Goal: Task Accomplishment & Management: Manage account settings

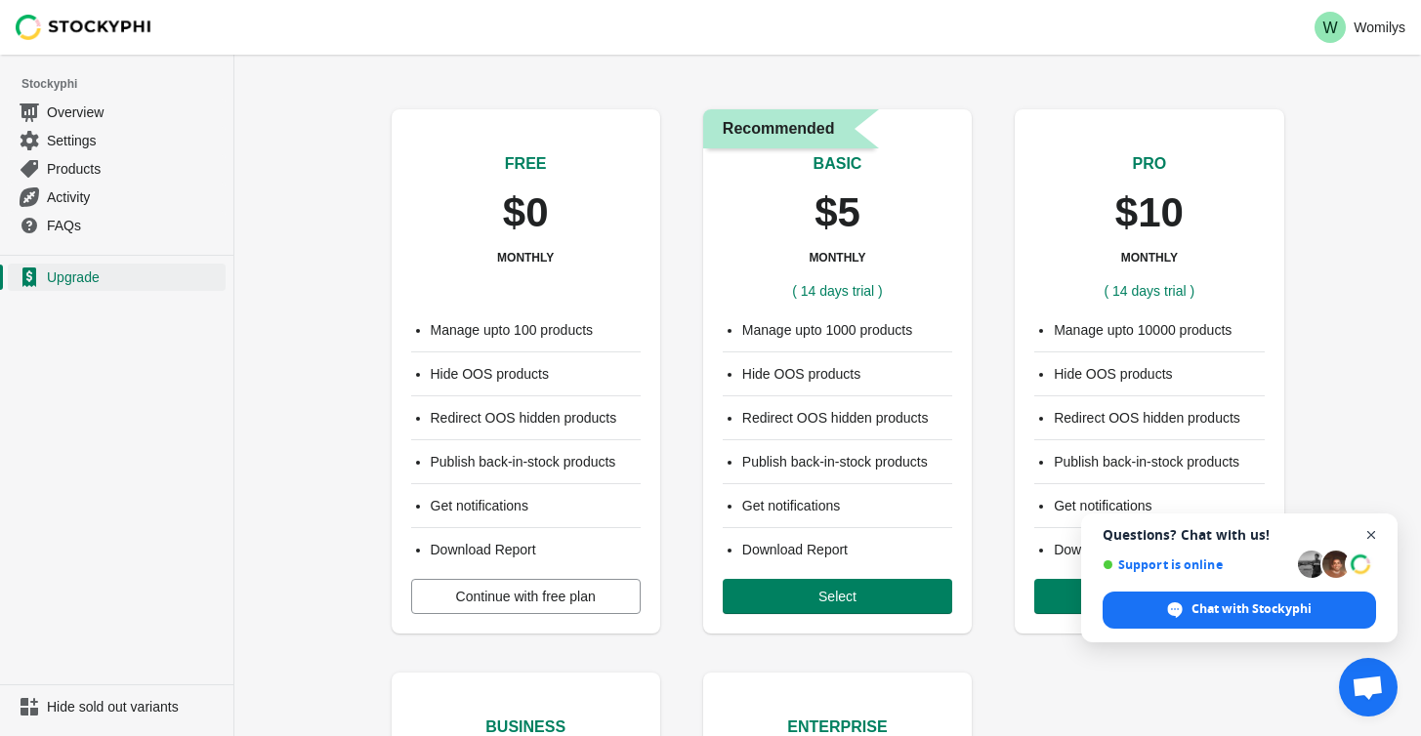
click at [1377, 531] on span "Close chat" at bounding box center [1372, 536] width 24 height 24
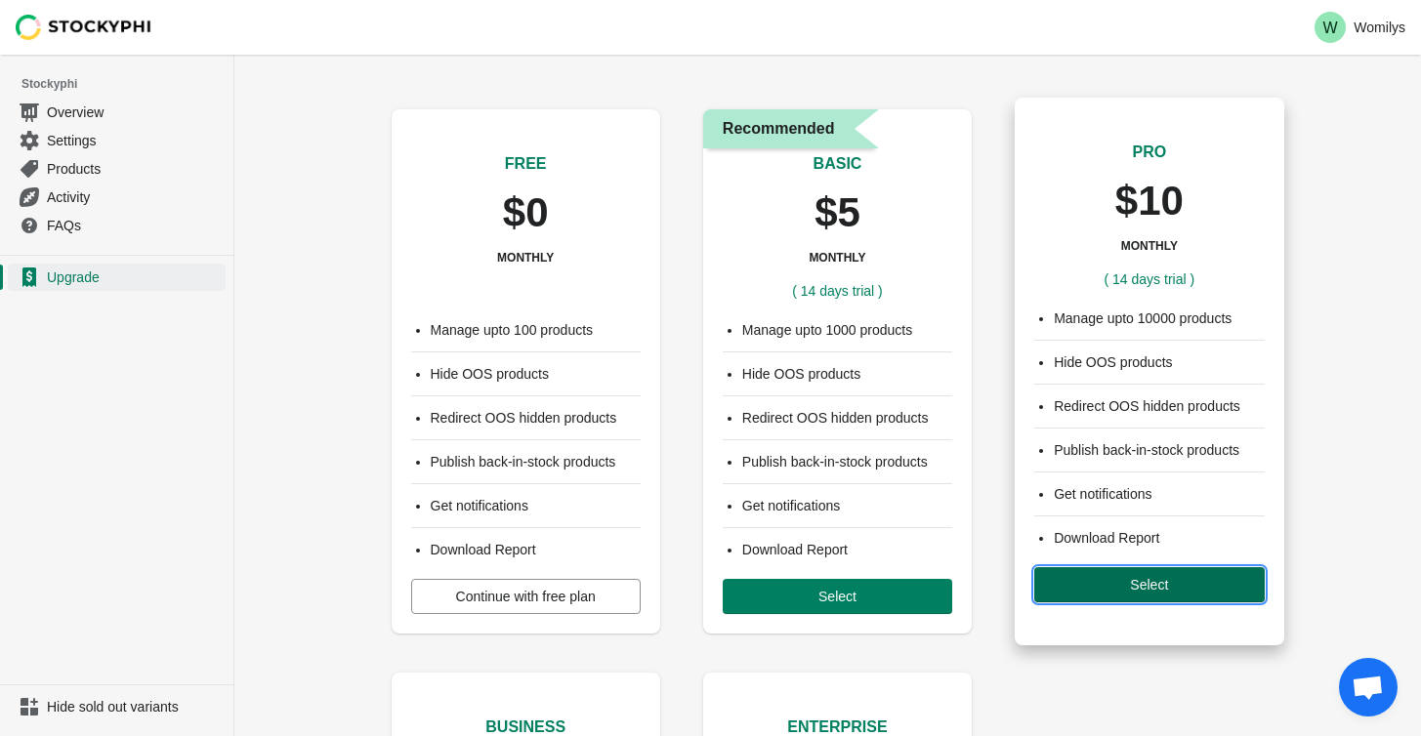
click at [1218, 588] on span "Select" at bounding box center [1149, 585] width 198 height 16
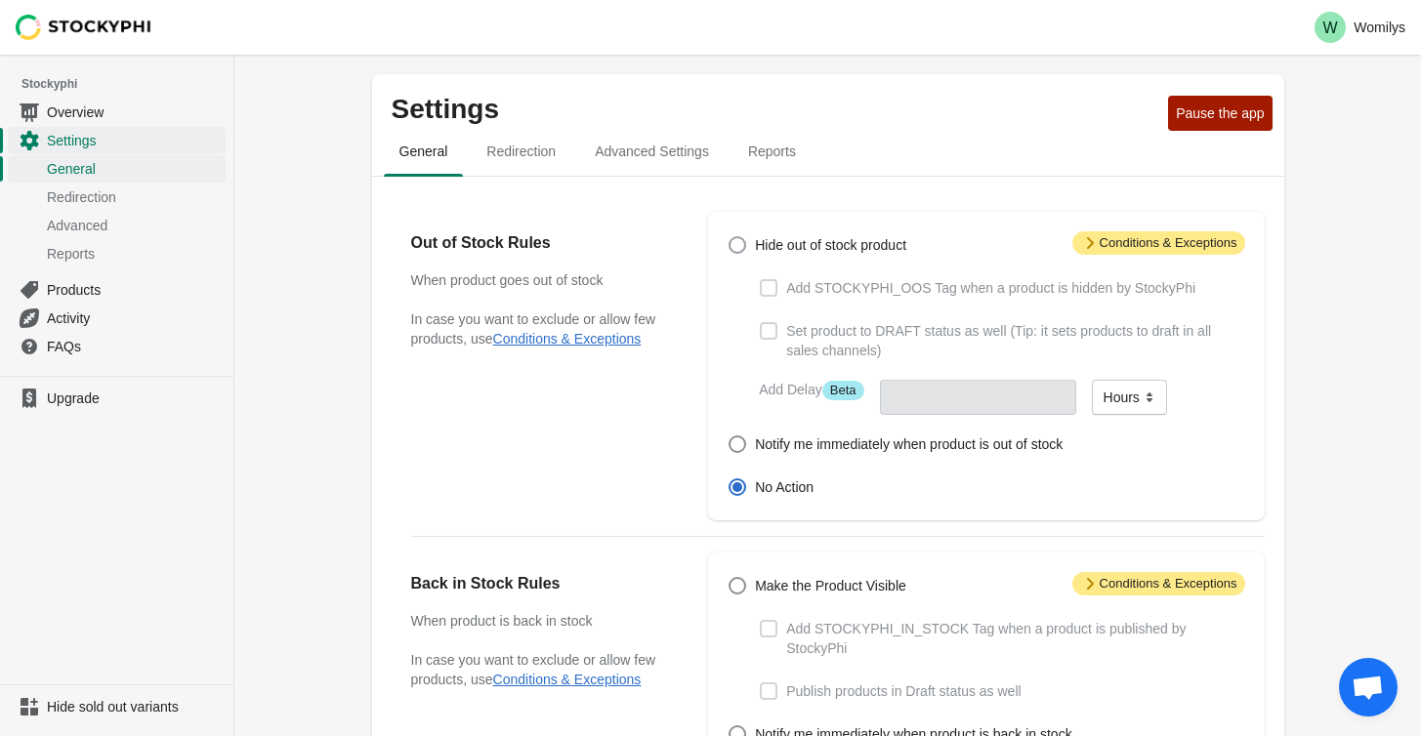
click at [826, 247] on span "Hide out of stock product" at bounding box center [830, 245] width 151 height 20
click at [730, 237] on input "Hide out of stock product" at bounding box center [729, 236] width 1 height 1
radio input "true"
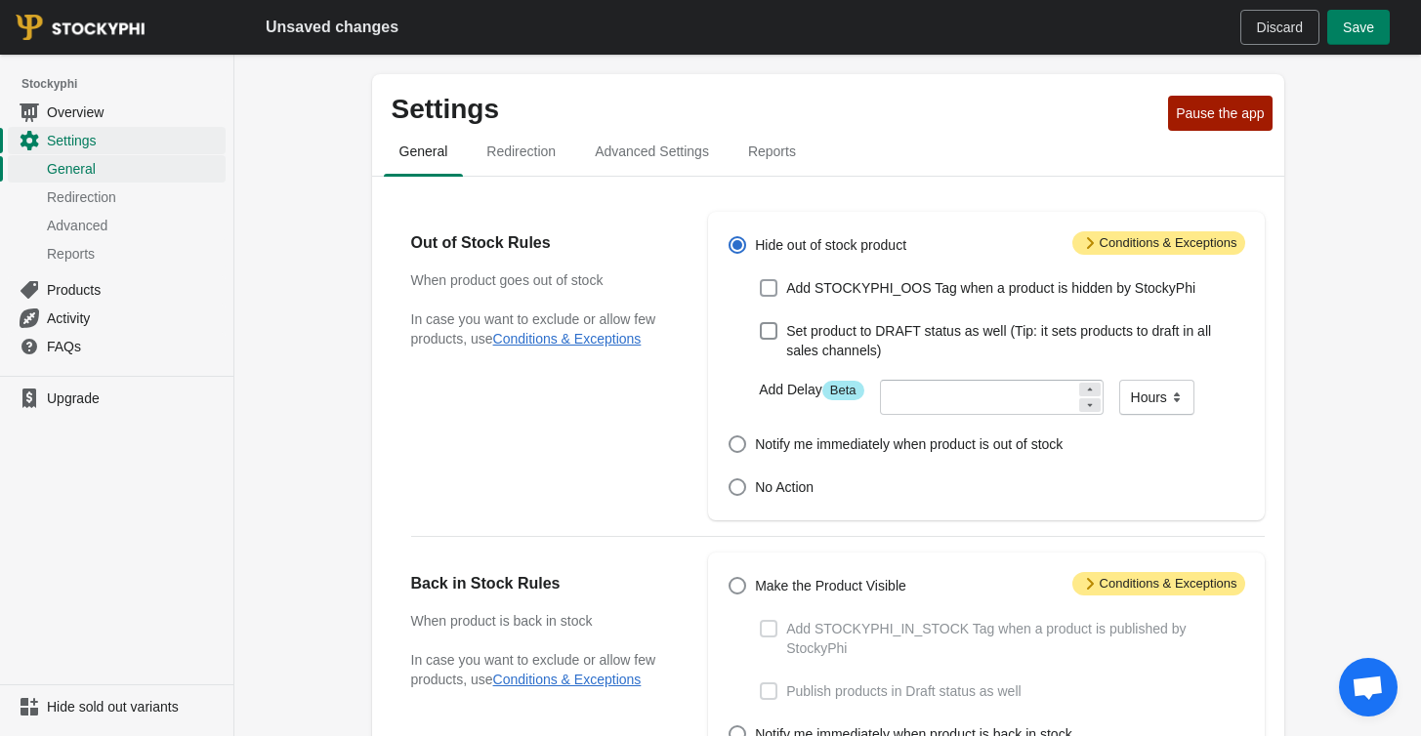
click at [838, 288] on span "Add STOCKYPHI_OOS Tag when a product is hidden by StockyPhi" at bounding box center [990, 288] width 409 height 20
click at [761, 280] on input "Add STOCKYPHI_OOS Tag when a product is hidden by StockyPhi" at bounding box center [760, 279] width 1 height 1
checkbox input "true"
click at [1155, 401] on select "Minutes Hours Days" at bounding box center [1156, 397] width 75 height 35
click at [914, 438] on span "Notify me immediately when product is out of stock" at bounding box center [909, 445] width 308 height 20
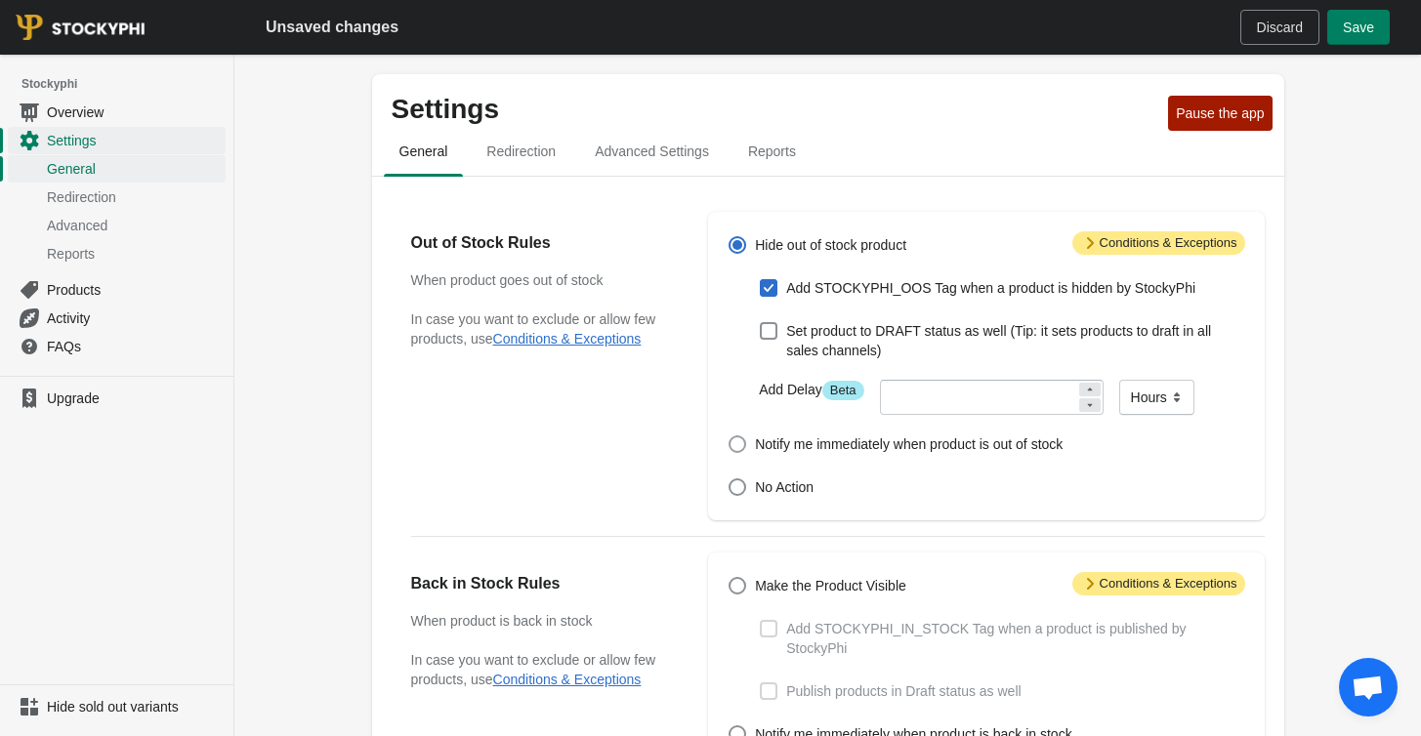
click at [730, 437] on input "Notify me immediately when product is out of stock" at bounding box center [729, 436] width 1 height 1
radio input "true"
checkbox input "false"
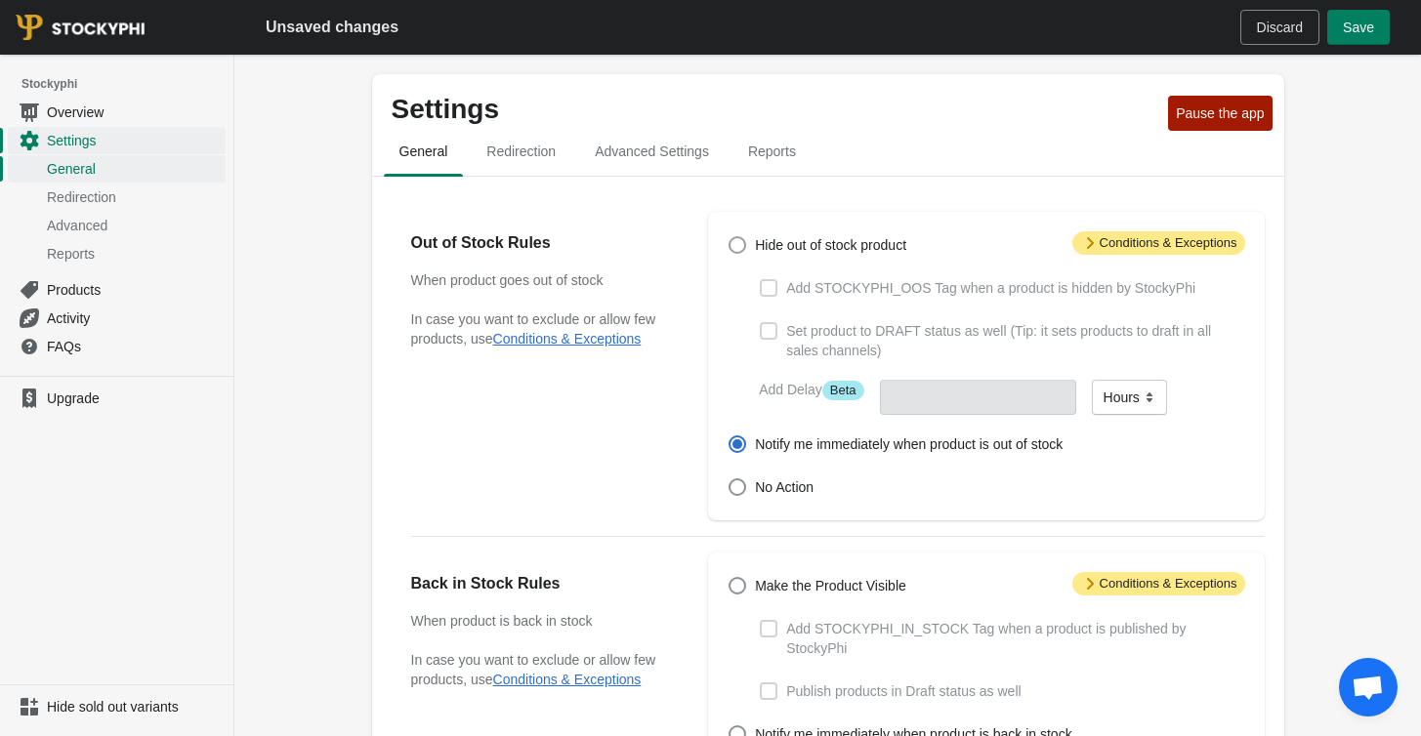
click at [798, 253] on span "Hide out of stock product" at bounding box center [830, 245] width 151 height 20
click at [730, 237] on input "Hide out of stock product" at bounding box center [729, 236] width 1 height 1
radio input "true"
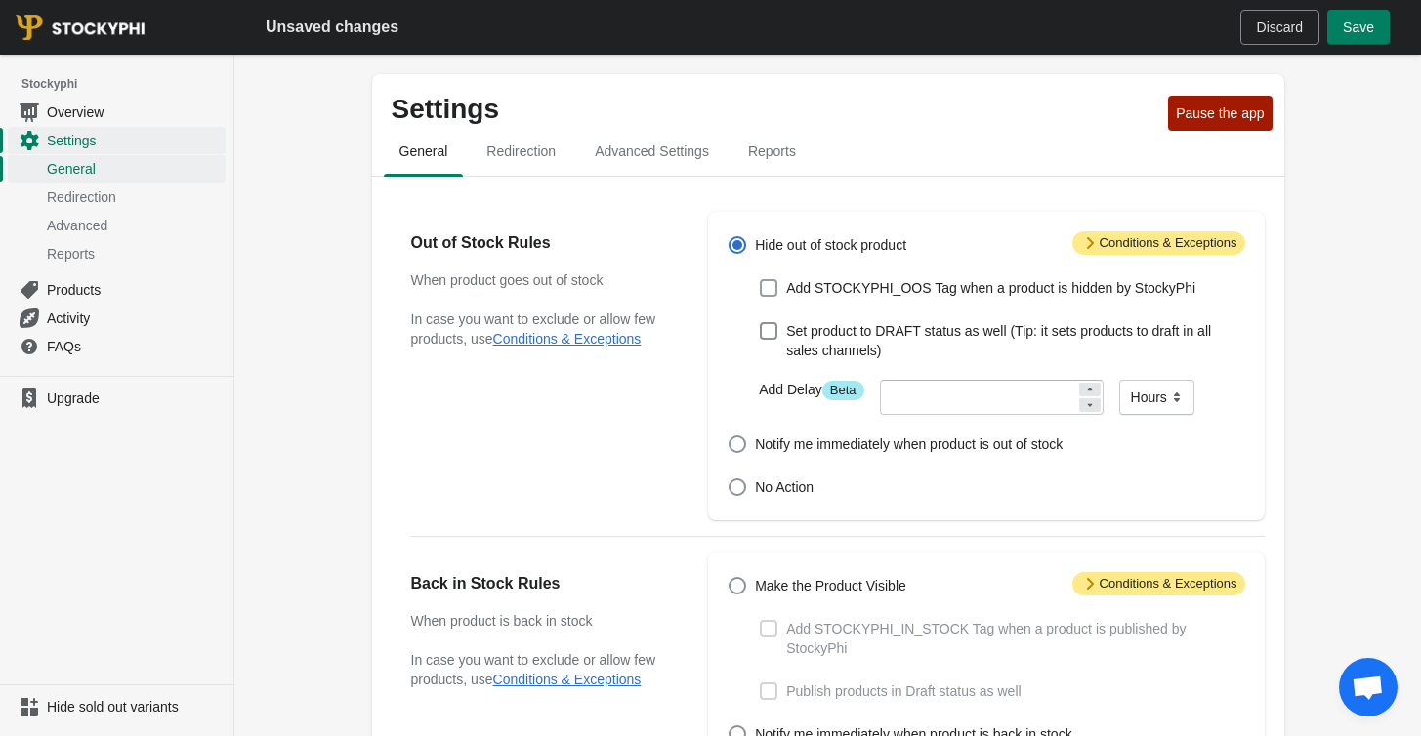
click at [835, 303] on div "Hide out of stock product Add STOCKYPHI_OOS Tag when a product is hidden by Sto…" at bounding box center [976, 366] width 536 height 270
click at [848, 298] on label "Add STOCKYPHI_OOS Tag when a product is hidden by StockyPhi" at bounding box center [977, 287] width 437 height 27
click at [761, 280] on input "Add STOCKYPHI_OOS Tag when a product is hidden by StockyPhi" at bounding box center [760, 279] width 1 height 1
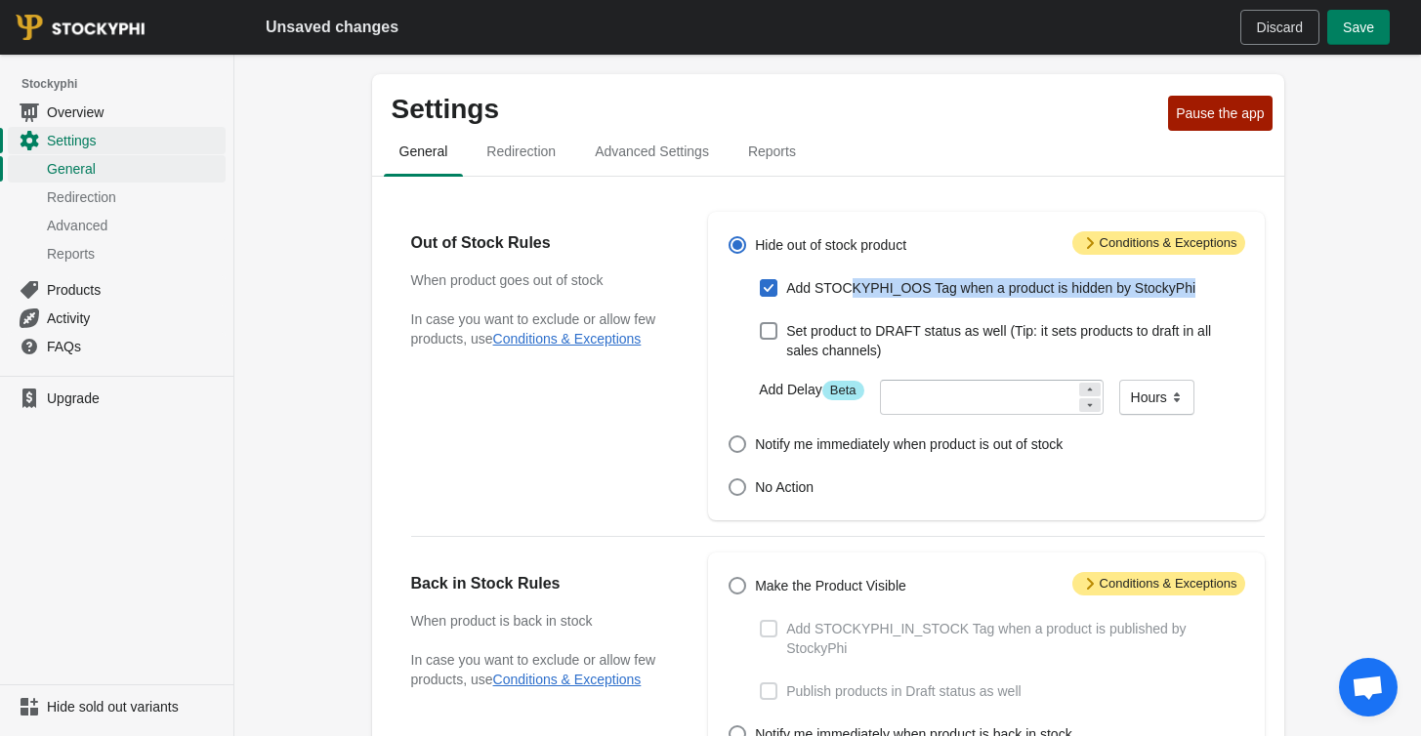
checkbox input "true"
click at [1060, 238] on div "Hide out of stock product" at bounding box center [986, 244] width 517 height 27
click at [1080, 238] on icon at bounding box center [1090, 243] width 20 height 20
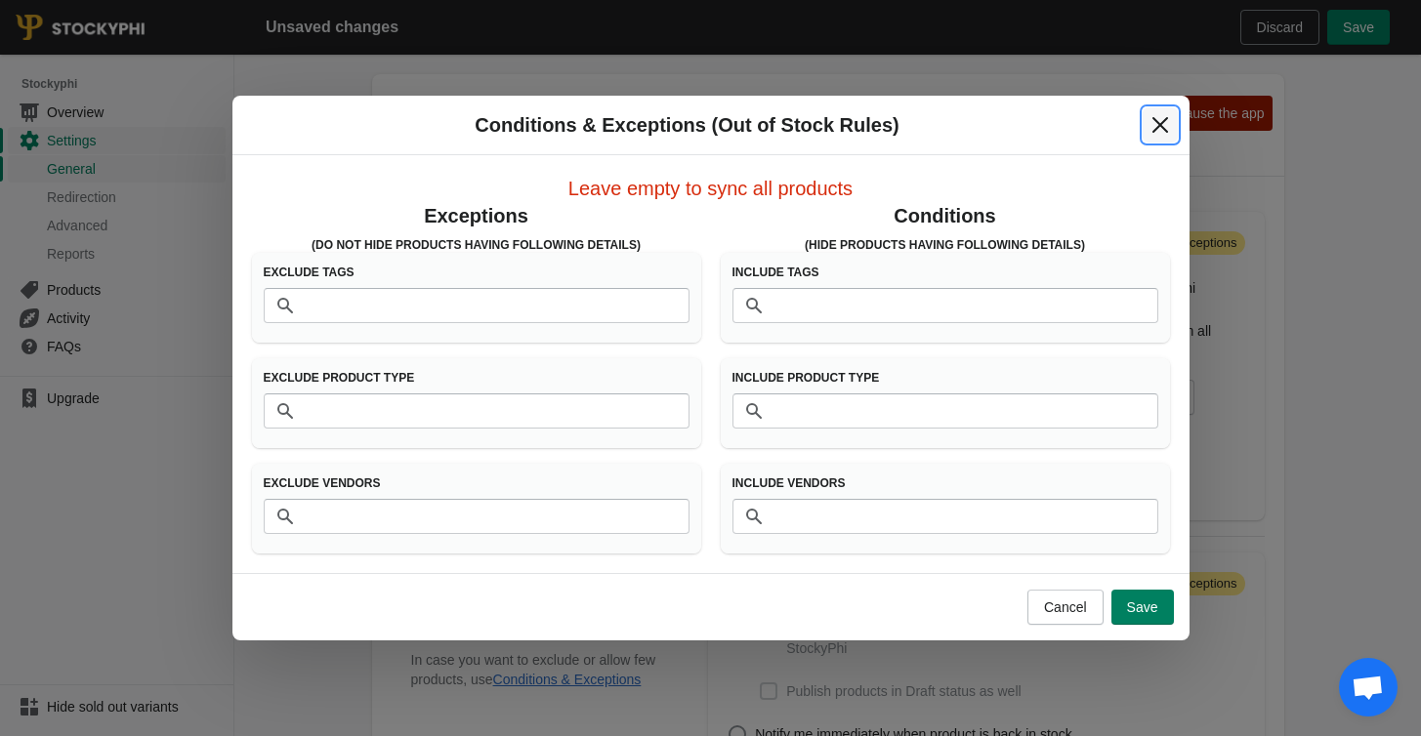
click at [1163, 131] on icon "Close" at bounding box center [1161, 125] width 20 height 20
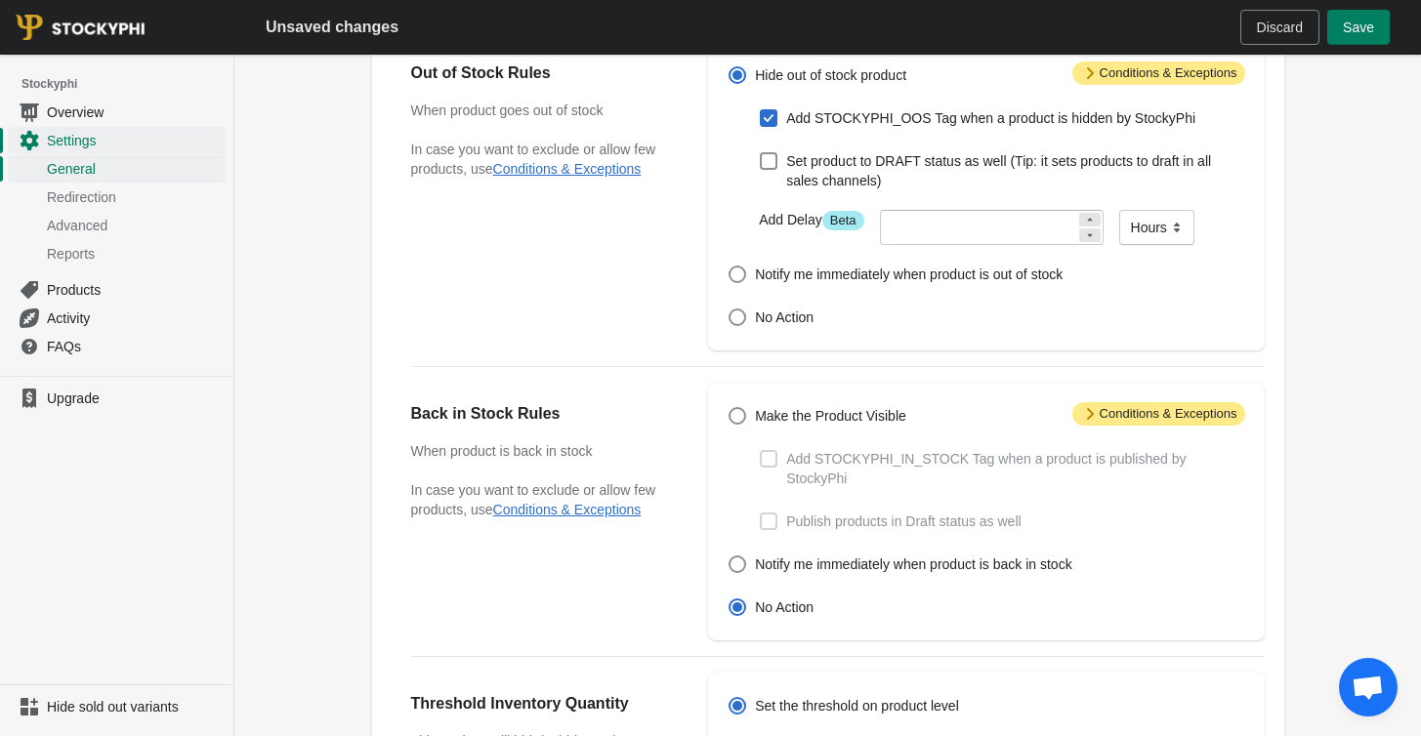
scroll to position [178, 0]
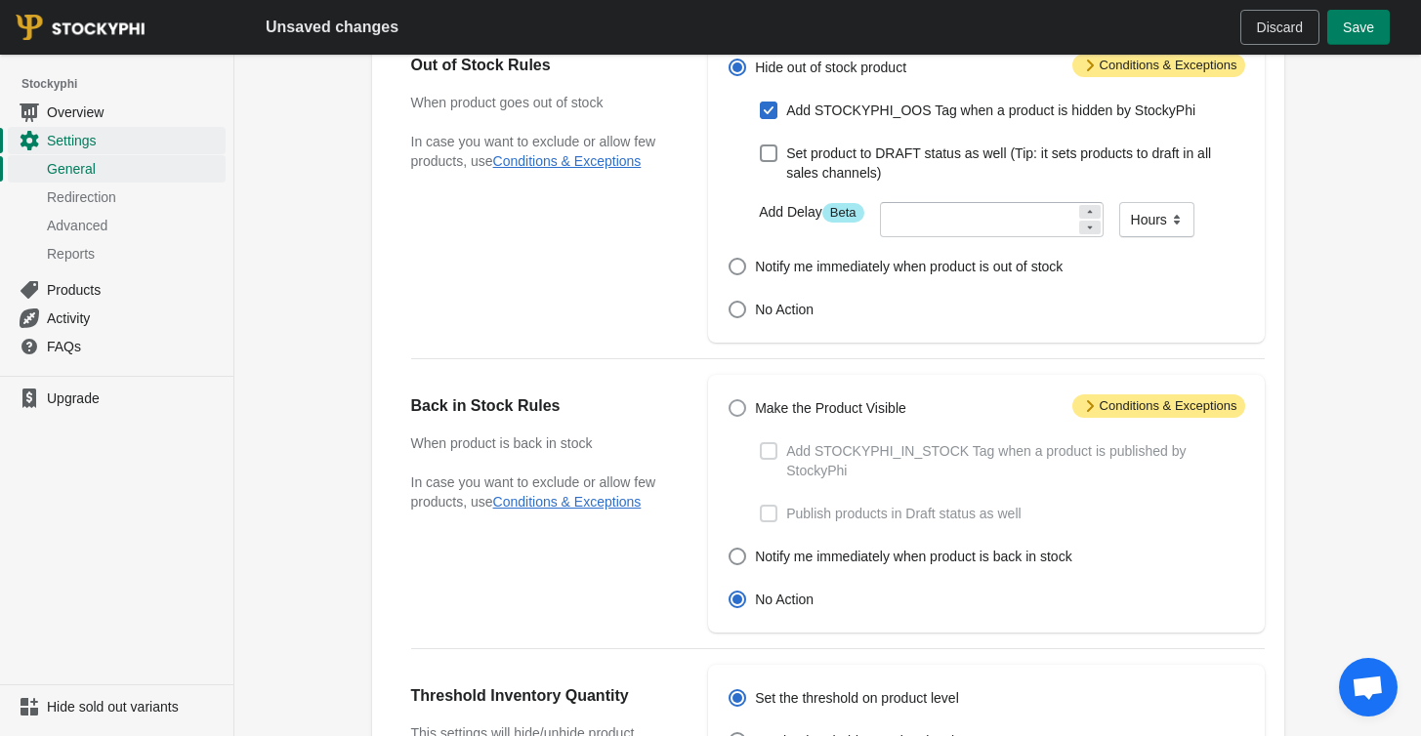
click at [850, 406] on span "Make the Product Visible" at bounding box center [830, 409] width 151 height 20
click at [730, 400] on input "Make the Product Visible" at bounding box center [729, 399] width 1 height 1
radio input "true"
click at [843, 448] on span "Add STOCKYPHI_IN_STOCK Tag when a product is published by StockyPhi" at bounding box center [1015, 460] width 458 height 39
click at [761, 443] on input "Add STOCKYPHI_IN_STOCK Tag when a product is published by StockyPhi" at bounding box center [760, 442] width 1 height 1
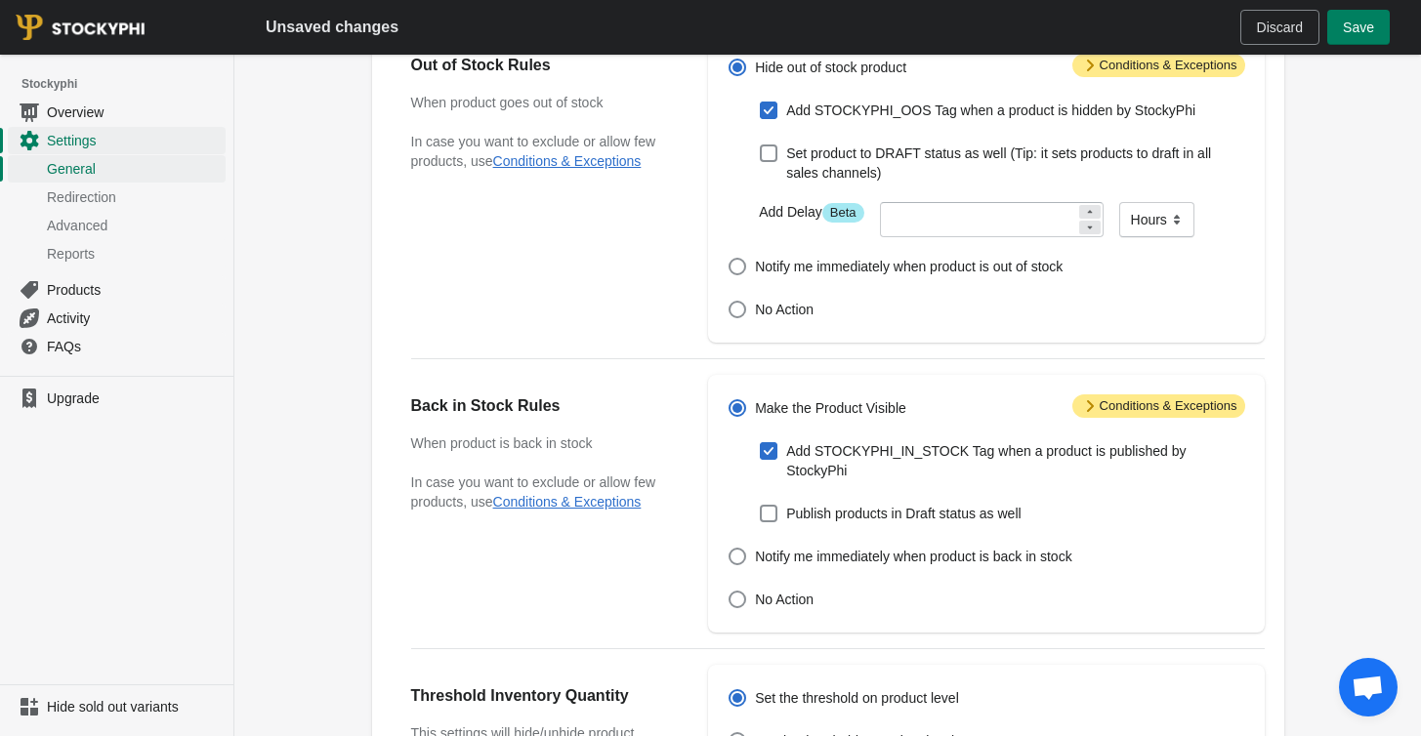
checkbox input "true"
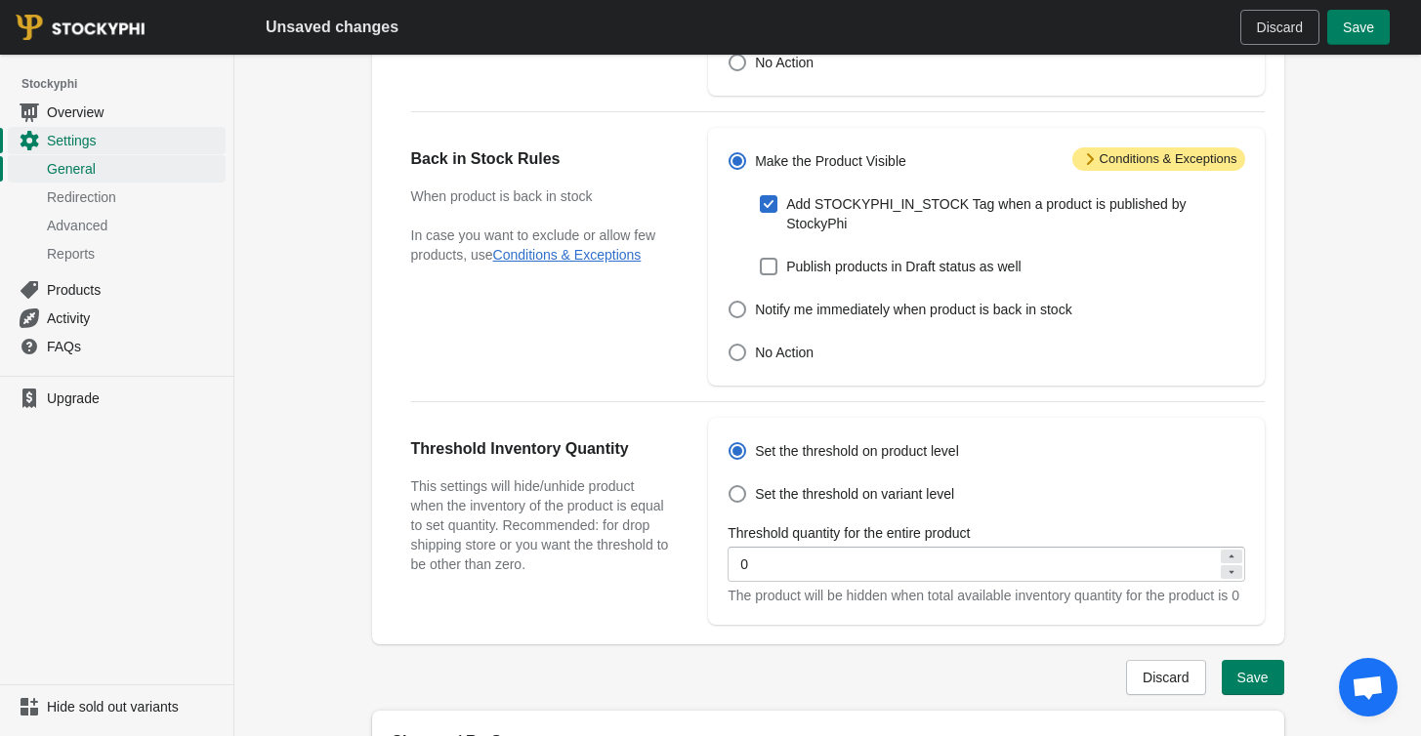
scroll to position [0, 0]
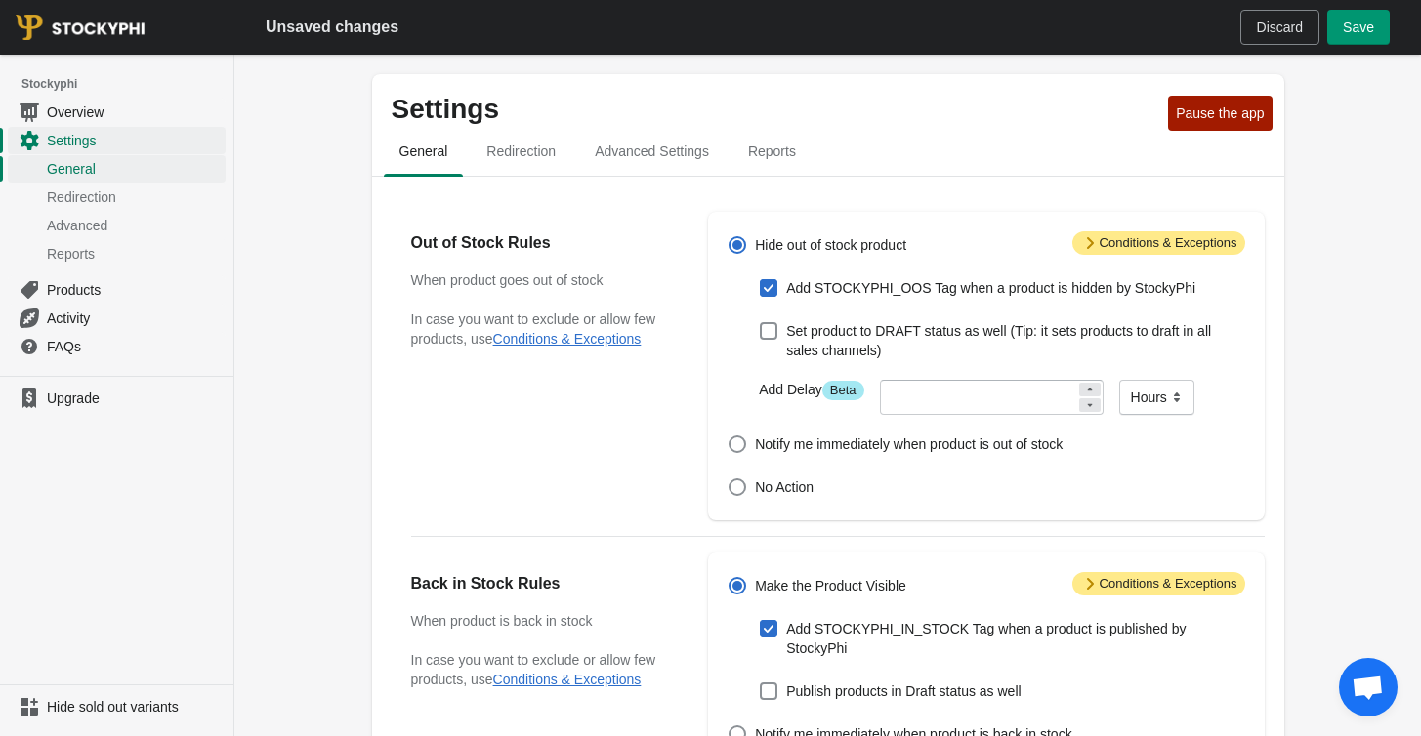
click at [1357, 21] on span "Save" at bounding box center [1358, 28] width 31 height 16
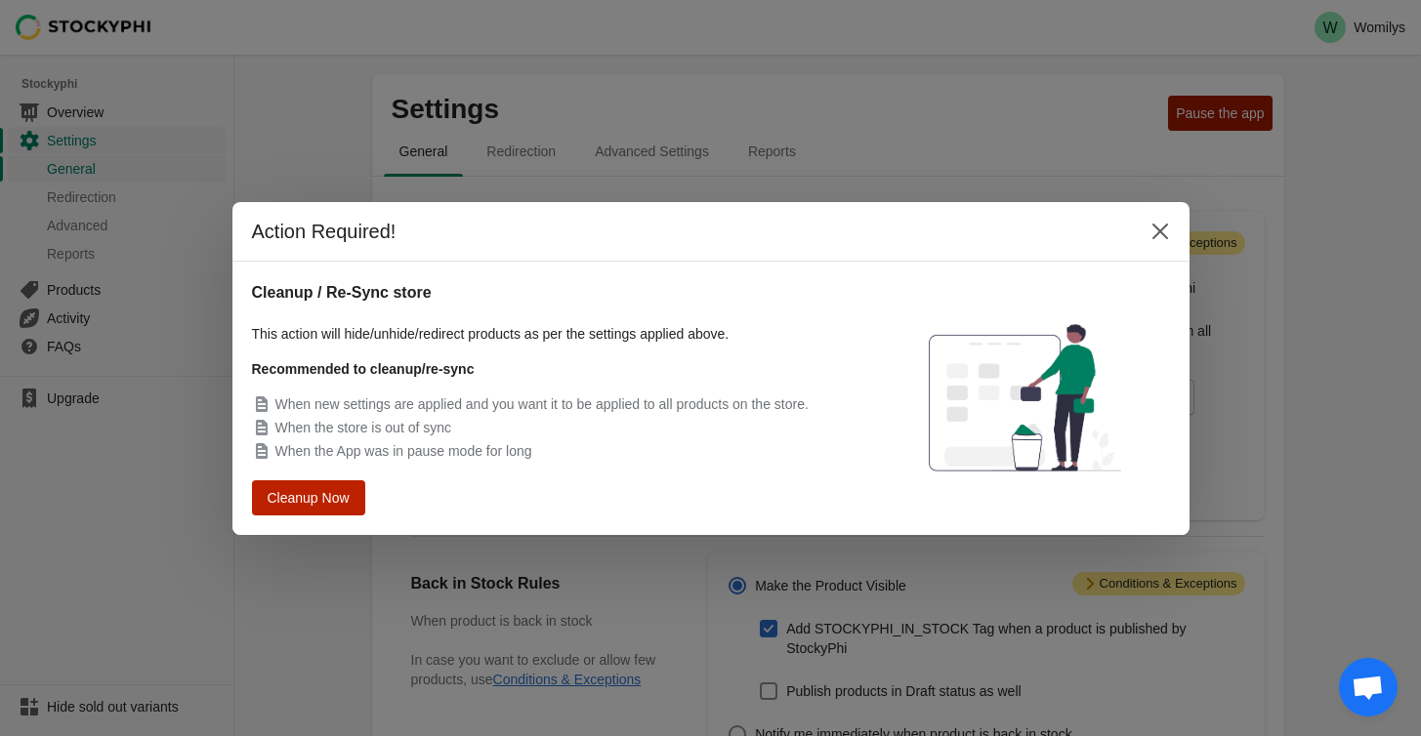
click at [315, 487] on button "Cleanup Now" at bounding box center [308, 497] width 102 height 31
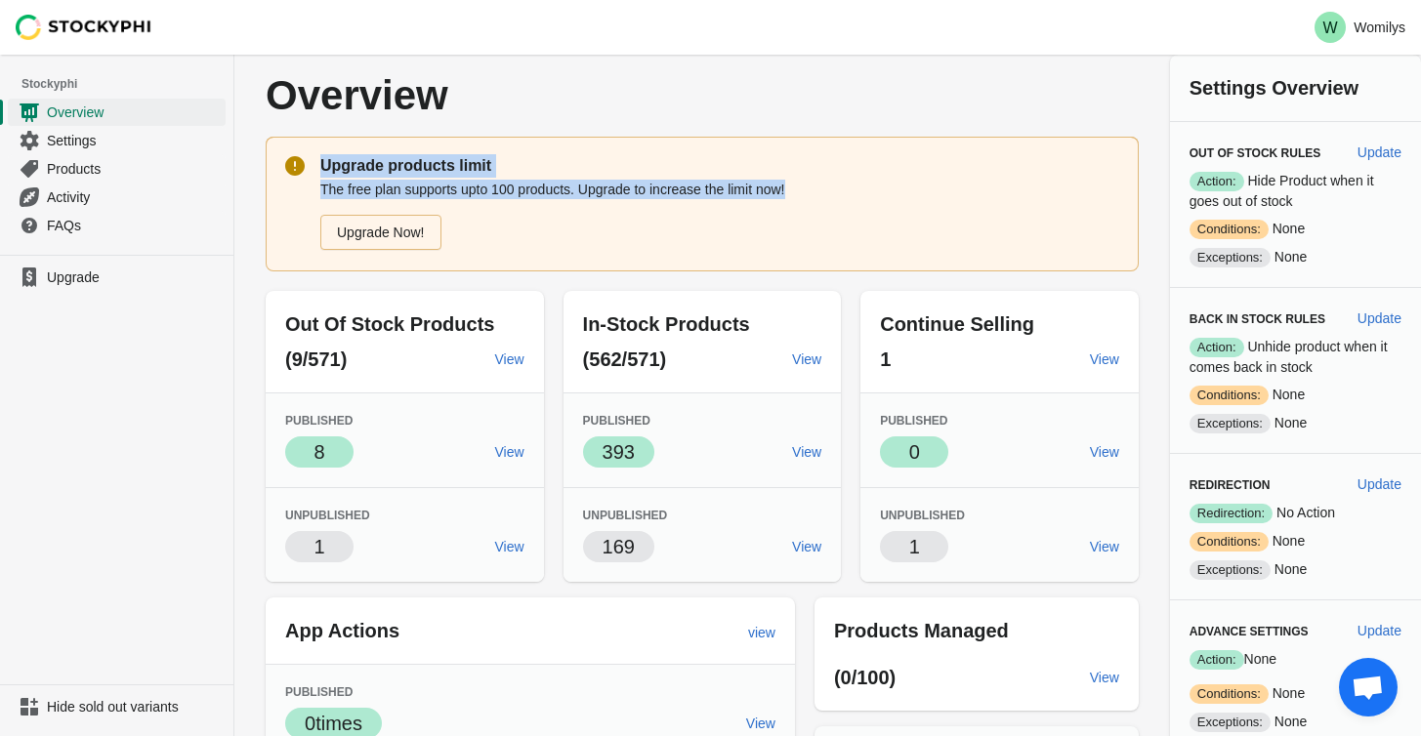
drag, startPoint x: 322, startPoint y: 165, endPoint x: 813, endPoint y: 192, distance: 491.1
click at [813, 192] on div "Upgrade products limit The free plan supports upto 100 products. Upgrade to inc…" at bounding box center [719, 203] width 799 height 98
click at [813, 192] on p "The free plan supports upto 100 products. Upgrade to increase the limit now!" at bounding box center [719, 190] width 799 height 20
drag, startPoint x: 817, startPoint y: 190, endPoint x: 295, endPoint y: 161, distance: 522.4
click at [295, 161] on div "Upgrade products limit The free plan supports upto 100 products. Upgrade to inc…" at bounding box center [702, 204] width 873 height 135
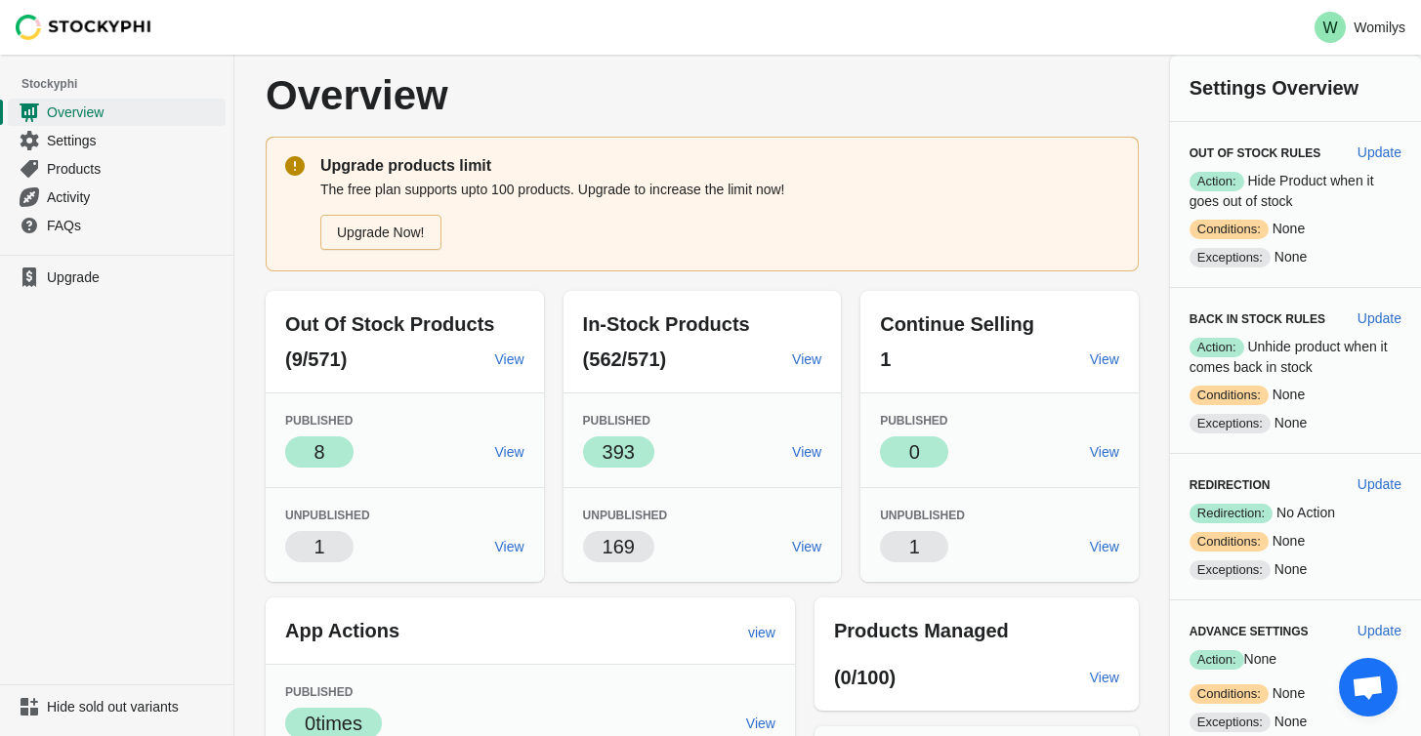
click at [307, 154] on div "Upgrade products limit The free plan supports upto 100 products. Upgrade to inc…" at bounding box center [702, 204] width 873 height 135
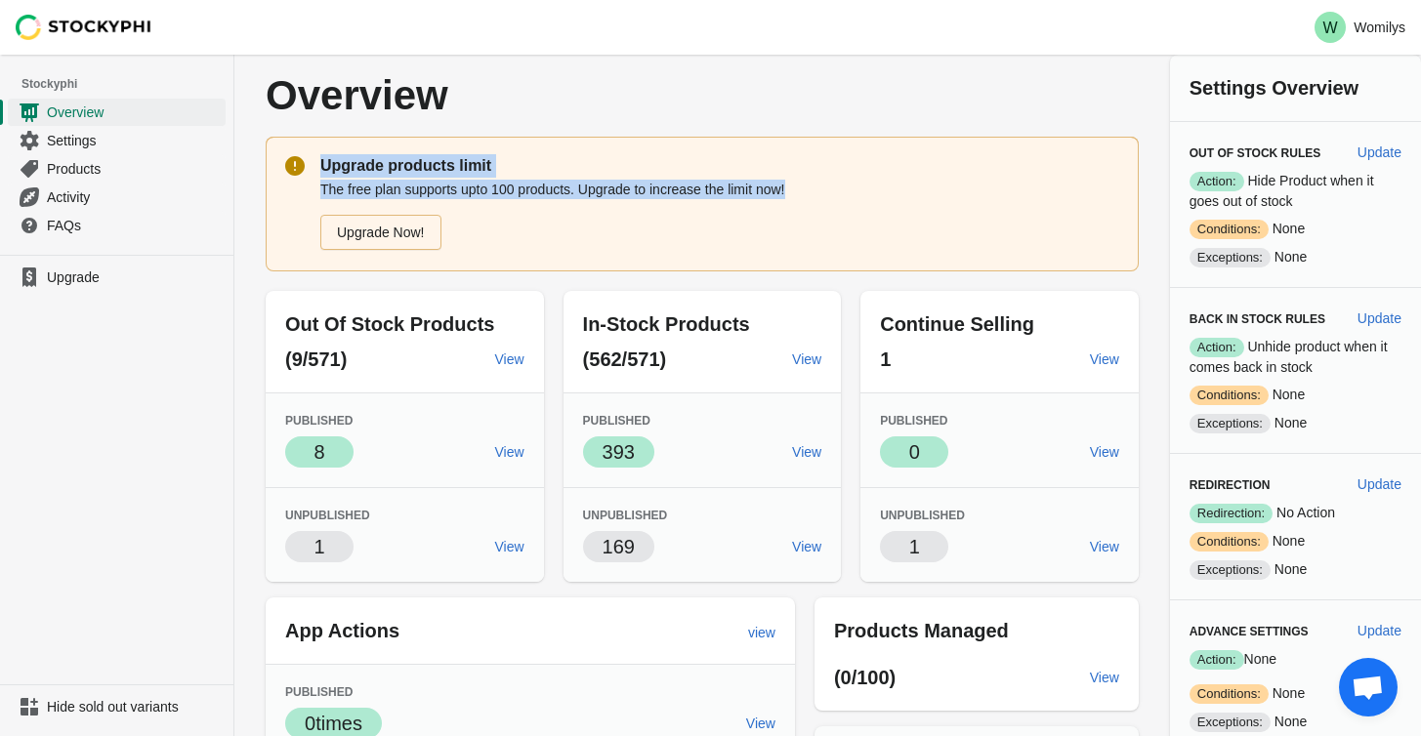
drag, startPoint x: 315, startPoint y: 158, endPoint x: 822, endPoint y: 191, distance: 509.0
click at [822, 191] on div "Upgrade products limit The free plan supports upto 100 products. Upgrade to inc…" at bounding box center [702, 204] width 873 height 135
click at [822, 191] on p "The free plan supports upto 100 products. Upgrade to increase the limit now!" at bounding box center [719, 190] width 799 height 20
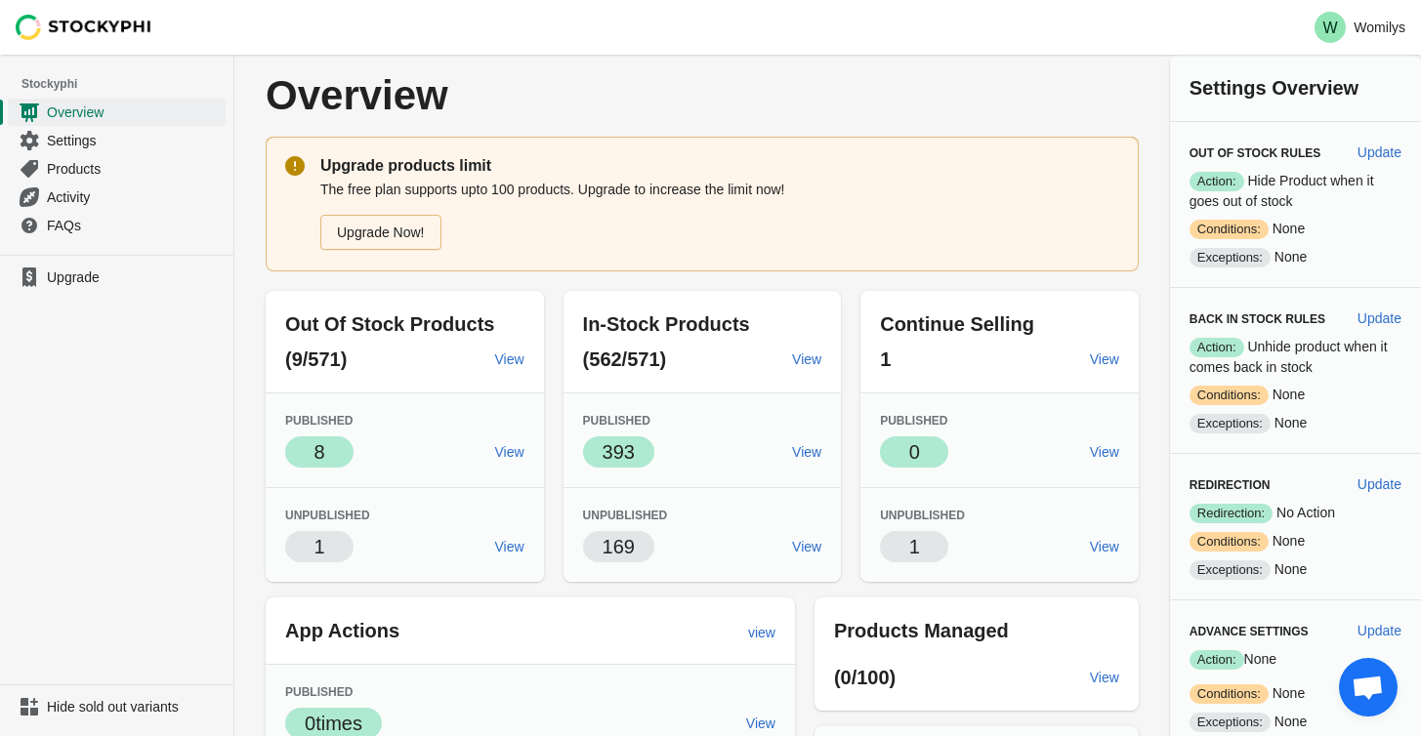
drag, startPoint x: 822, startPoint y: 191, endPoint x: 341, endPoint y: 155, distance: 482.9
click at [341, 155] on div "Upgrade products limit The free plan supports upto 100 products. Upgrade to inc…" at bounding box center [719, 203] width 799 height 98
click at [334, 157] on p "Upgrade products limit" at bounding box center [719, 165] width 799 height 23
click at [153, 134] on span "Settings" at bounding box center [134, 141] width 175 height 20
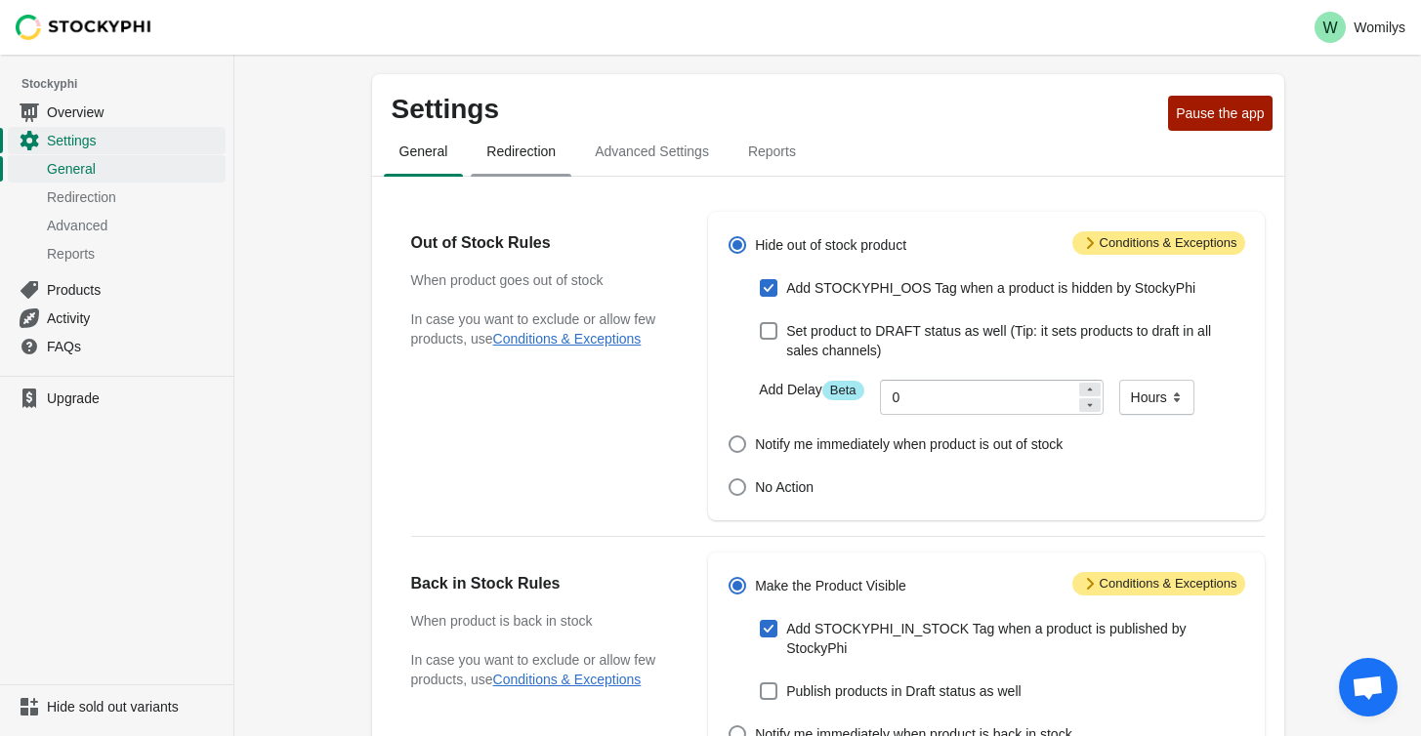
click at [525, 168] on span "Redirection" at bounding box center [521, 151] width 101 height 35
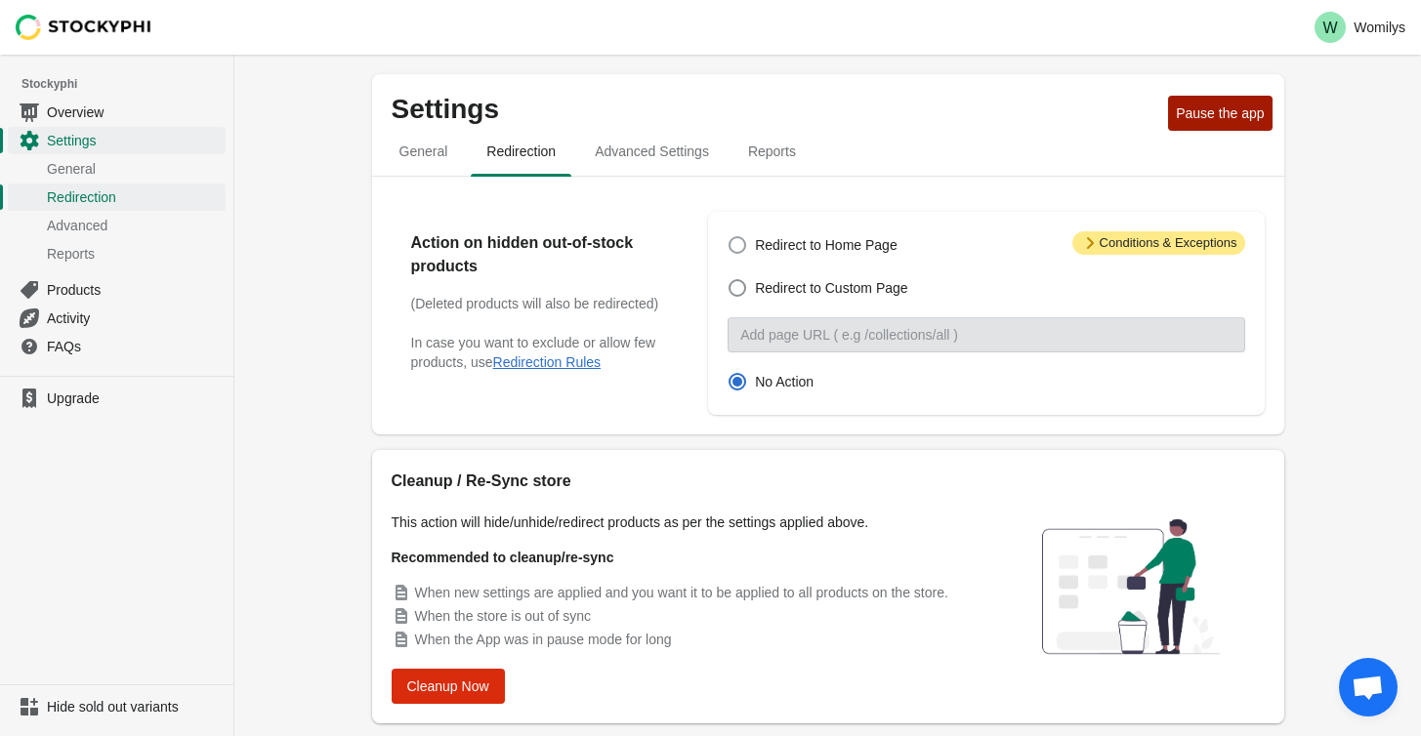
click at [852, 246] on span "Redirect to Home Page" at bounding box center [826, 245] width 143 height 20
click at [730, 237] on input "Redirect to Home Page" at bounding box center [729, 236] width 1 height 1
radio input "true"
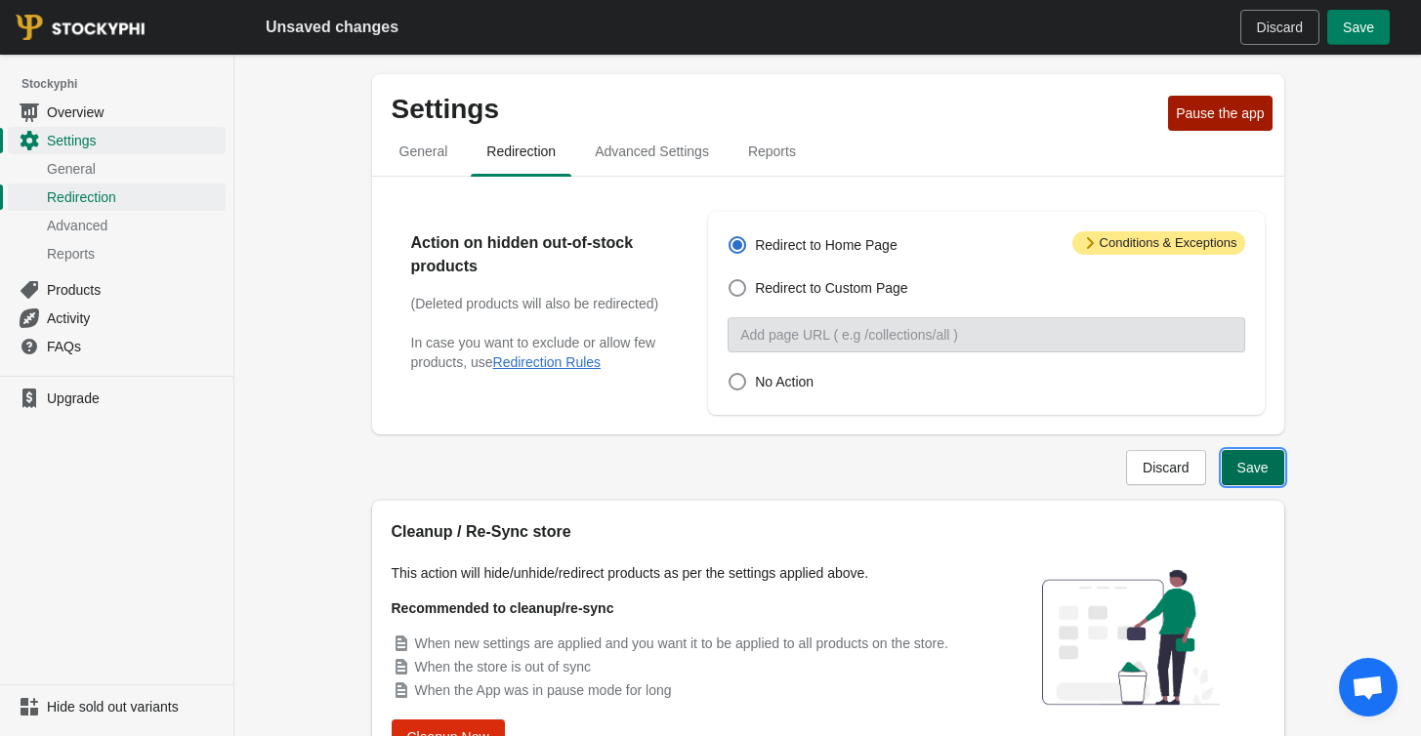
click at [1247, 451] on button "Save" at bounding box center [1253, 467] width 63 height 35
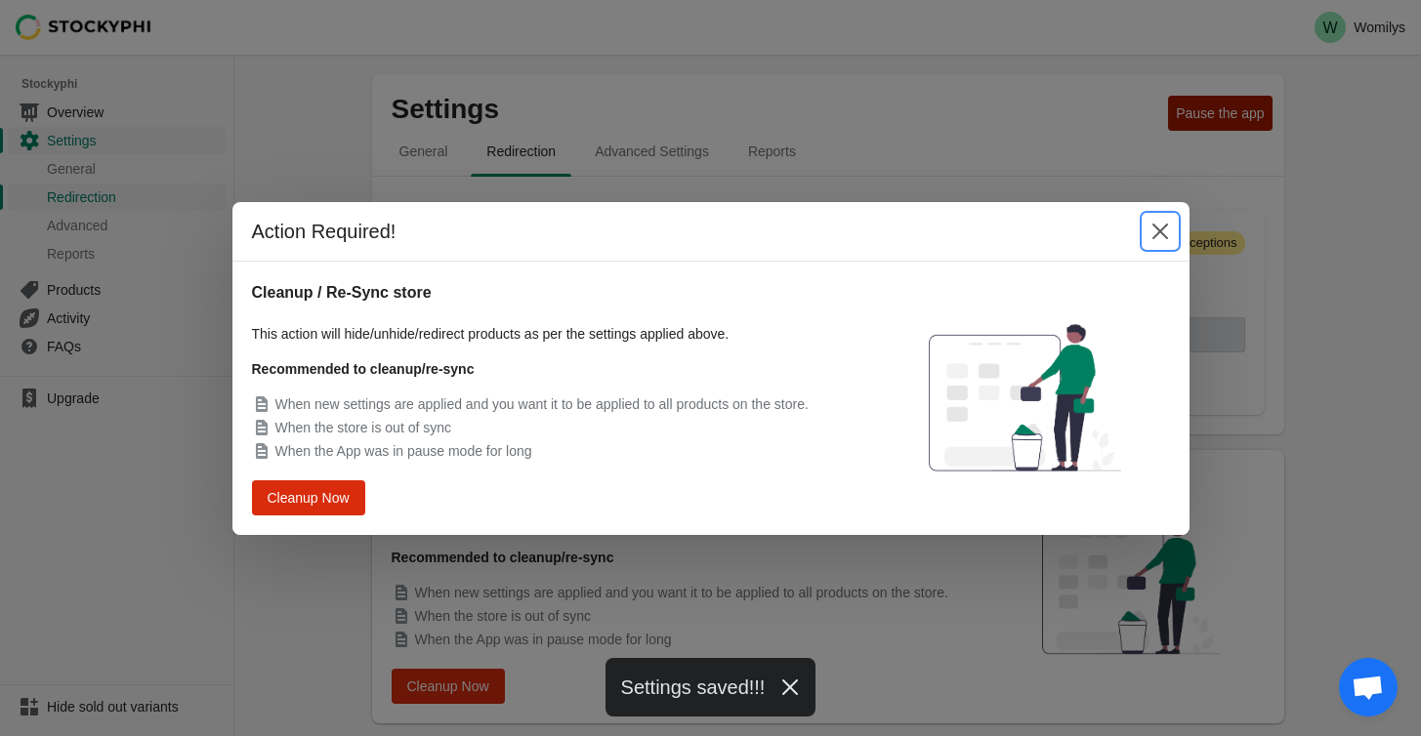
click at [1155, 230] on icon "Close" at bounding box center [1161, 232] width 20 height 20
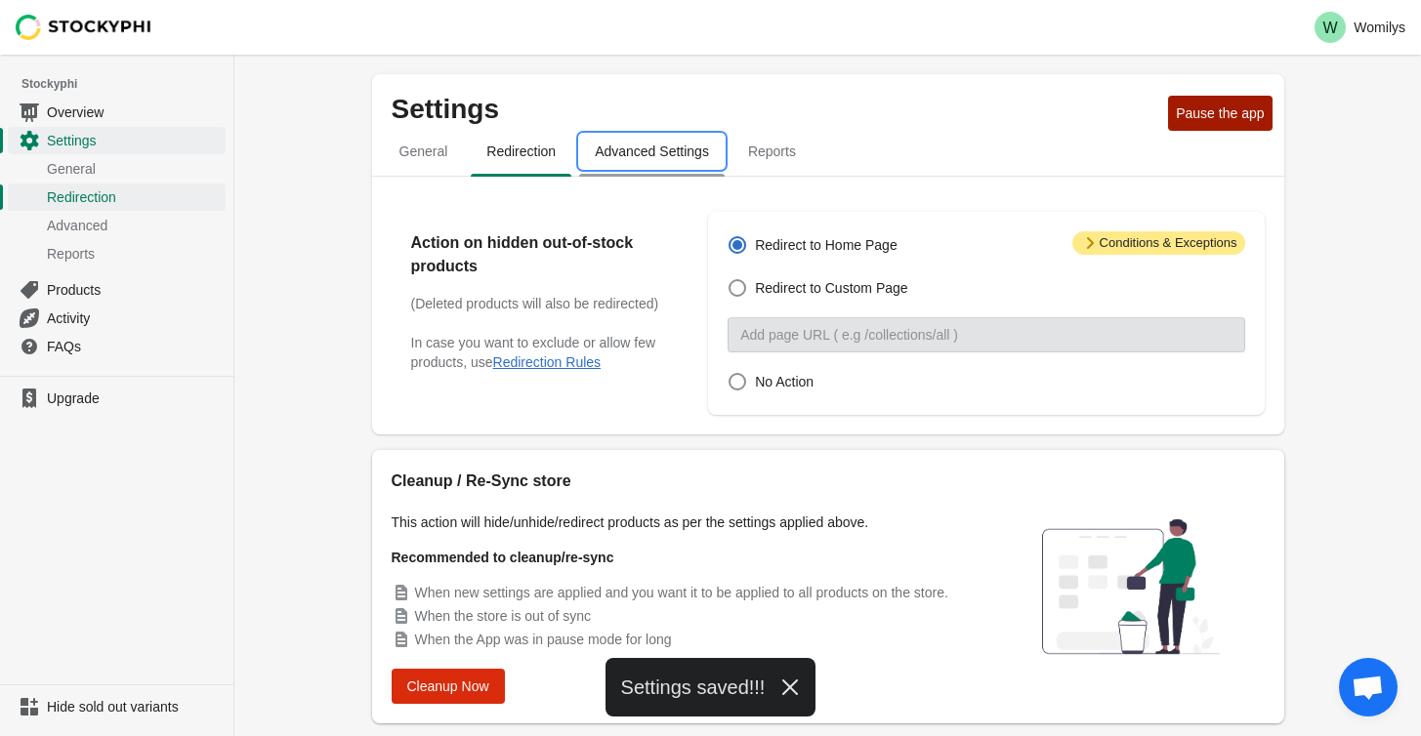
click at [723, 157] on span "Advanced Settings" at bounding box center [652, 151] width 146 height 35
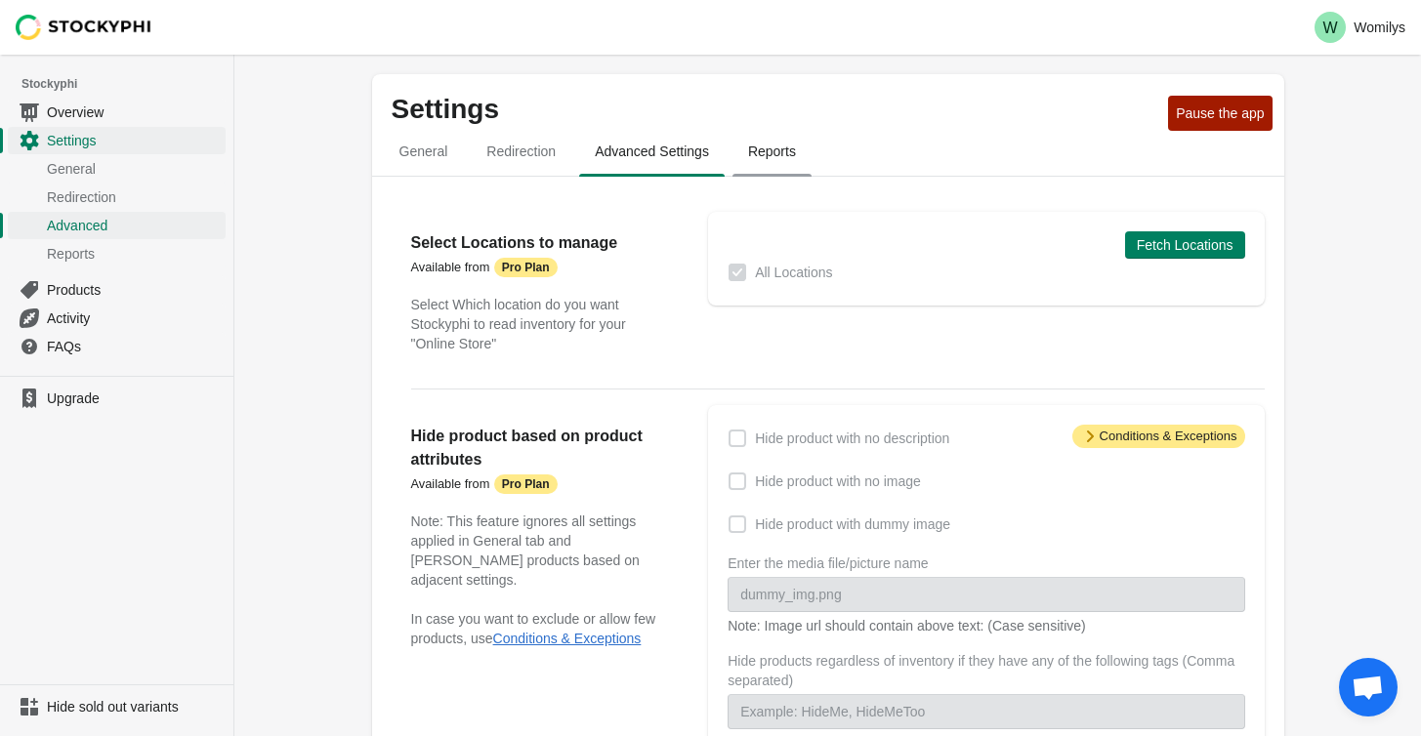
click at [773, 144] on span "Reports" at bounding box center [772, 151] width 79 height 35
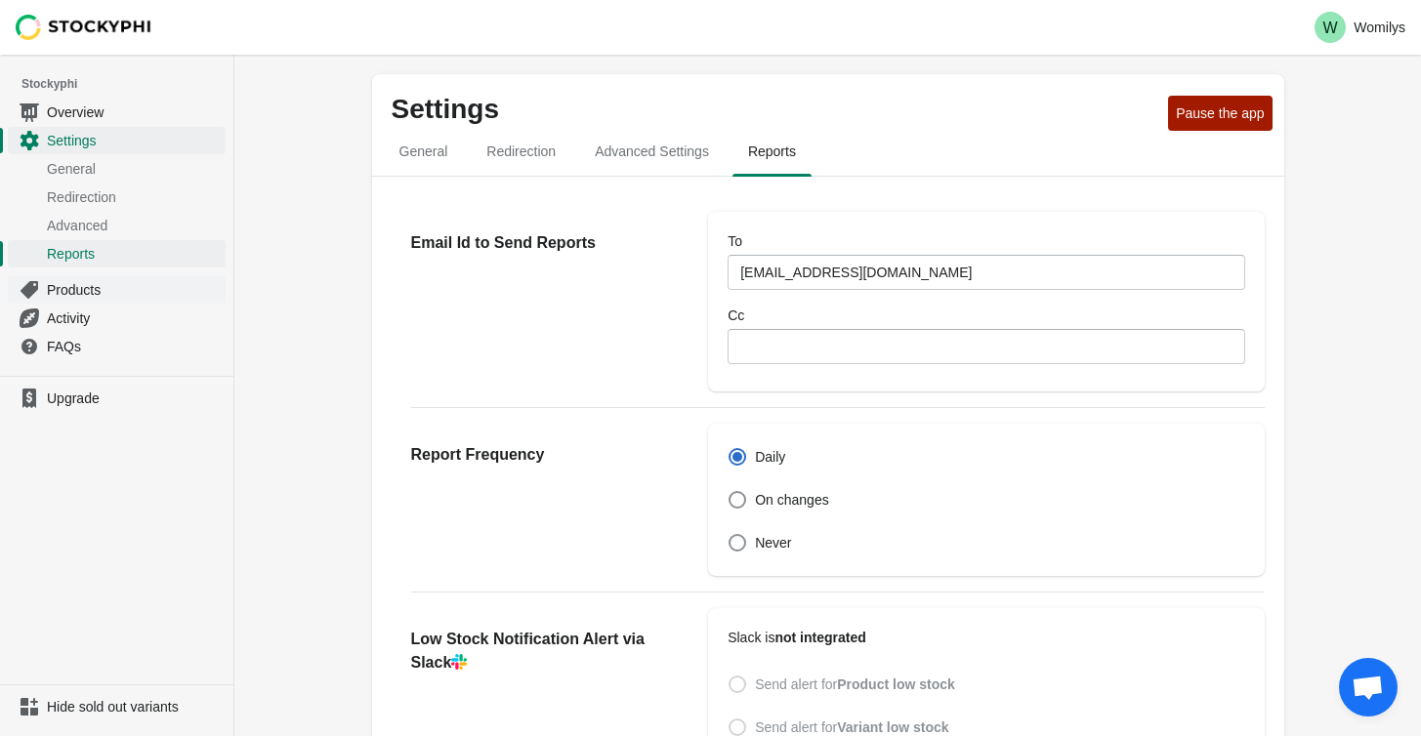
click at [98, 279] on link "Products" at bounding box center [117, 289] width 218 height 28
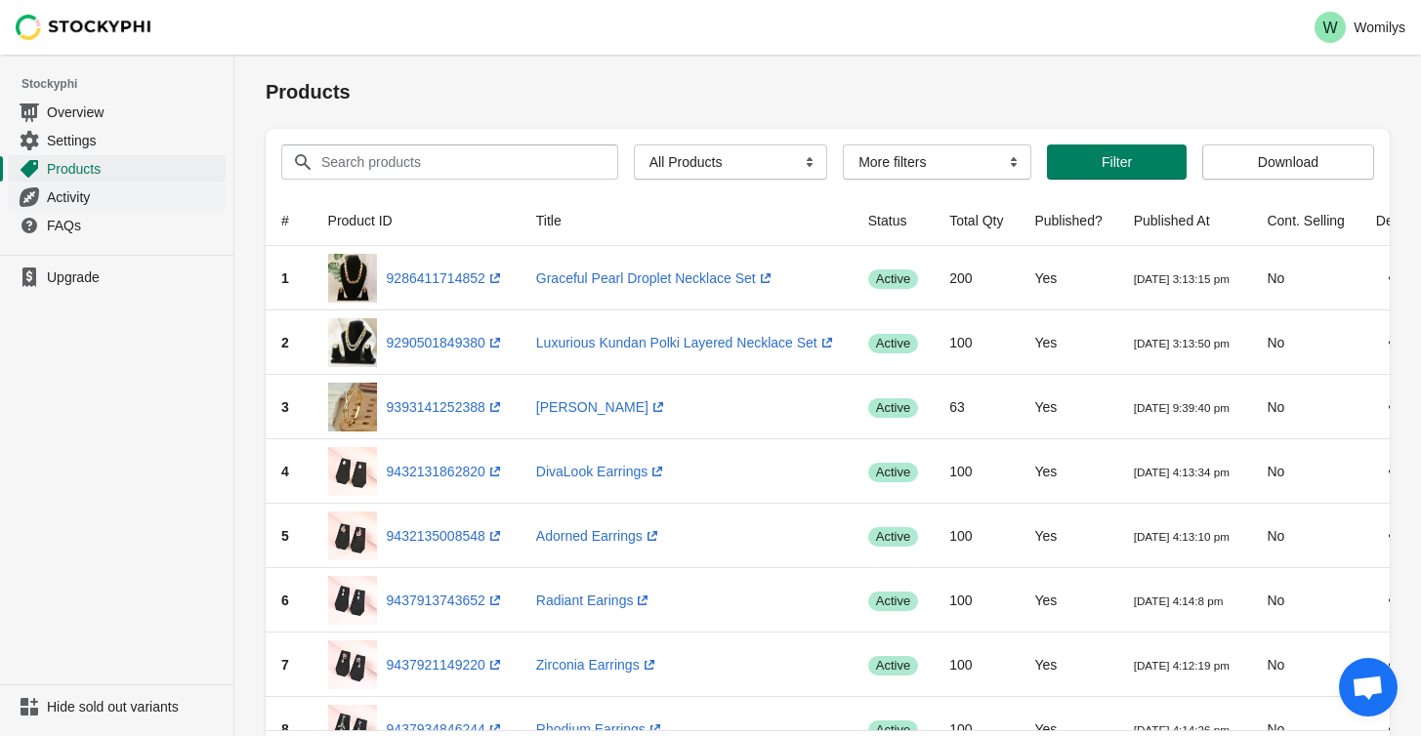
click at [166, 205] on span "Activity" at bounding box center [134, 198] width 175 height 20
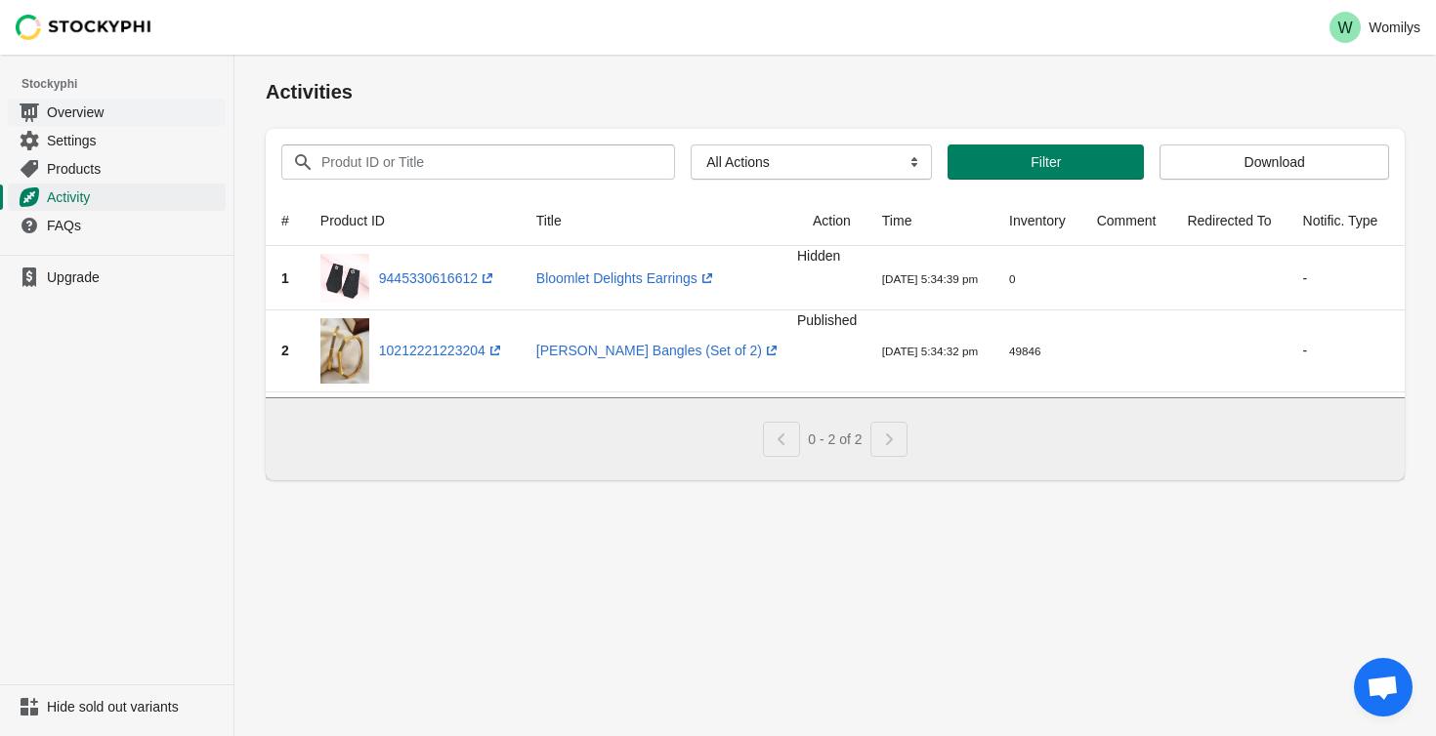
click at [98, 101] on link "Overview" at bounding box center [117, 112] width 218 height 28
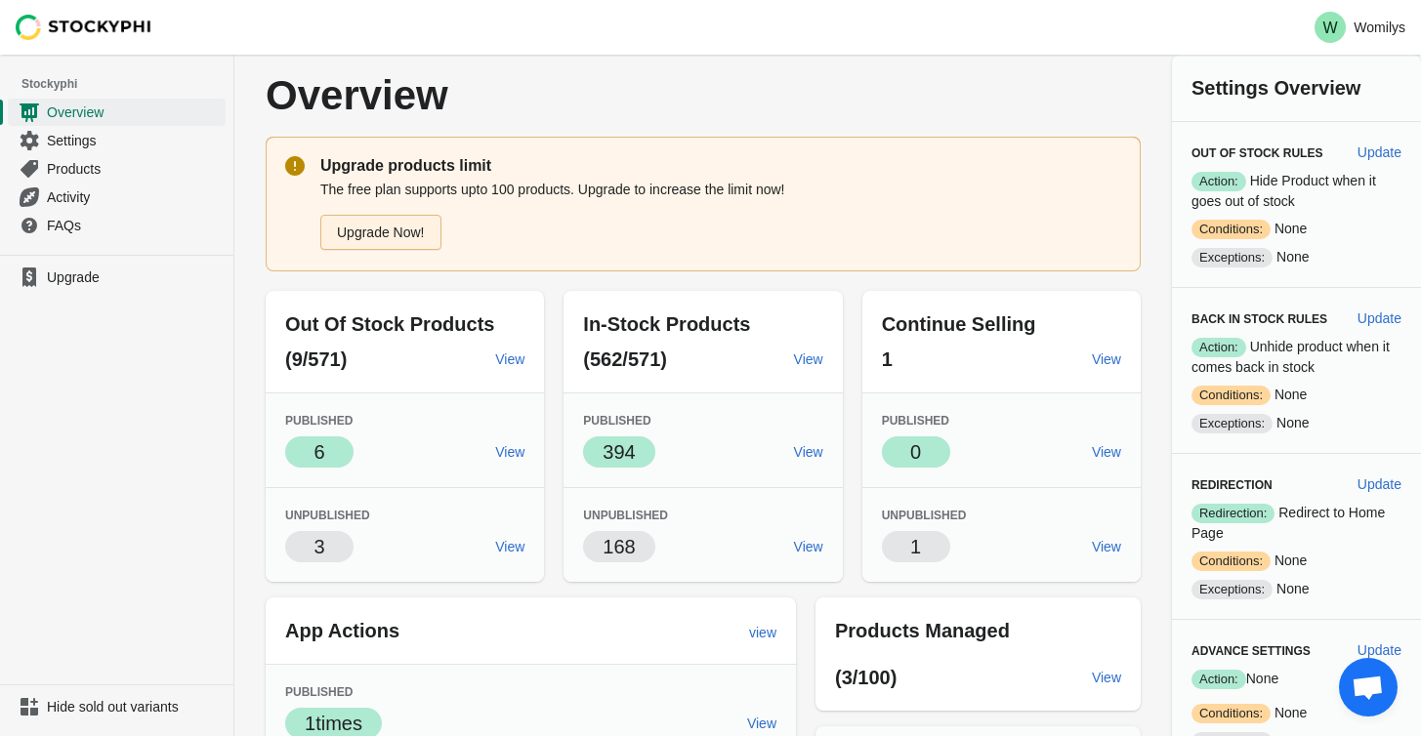
click at [400, 231] on link "Upgrade Now!" at bounding box center [380, 232] width 121 height 35
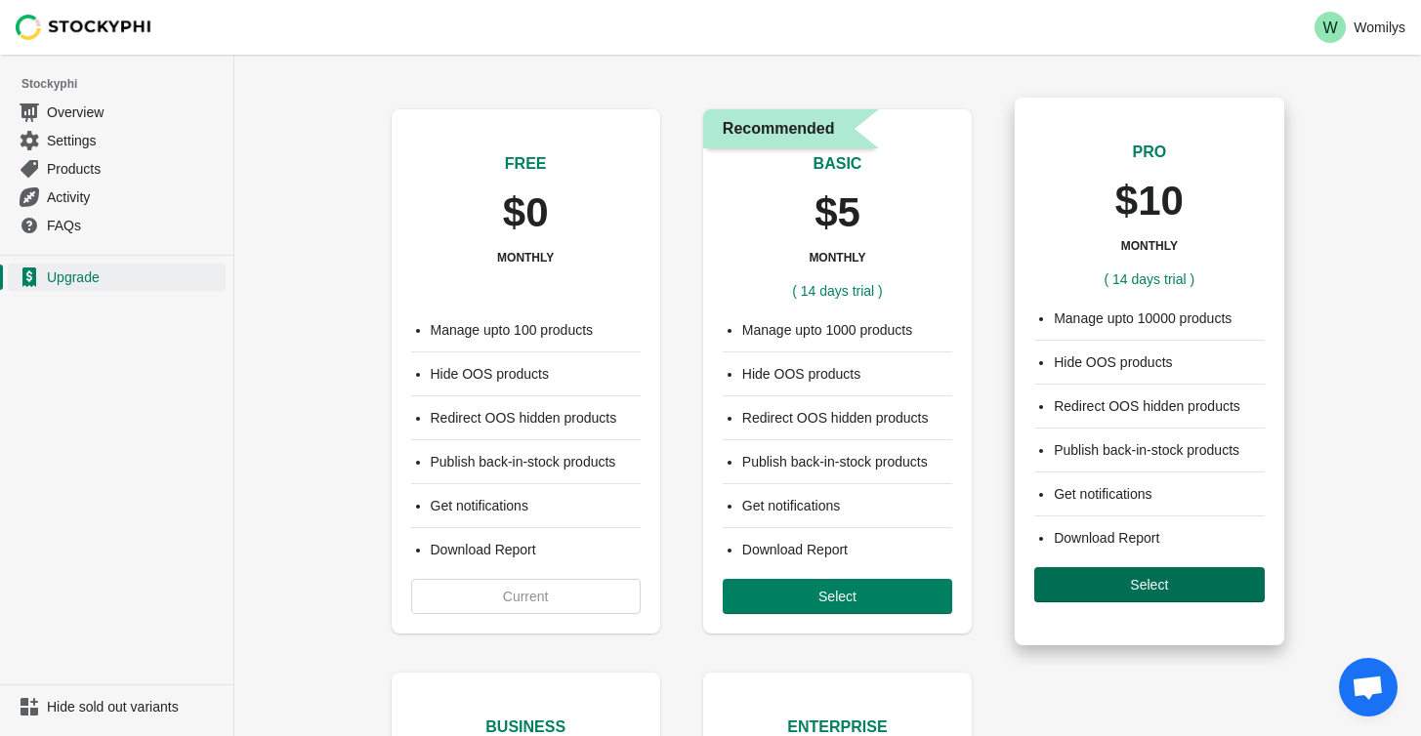
click at [1186, 585] on span "Select" at bounding box center [1149, 585] width 198 height 16
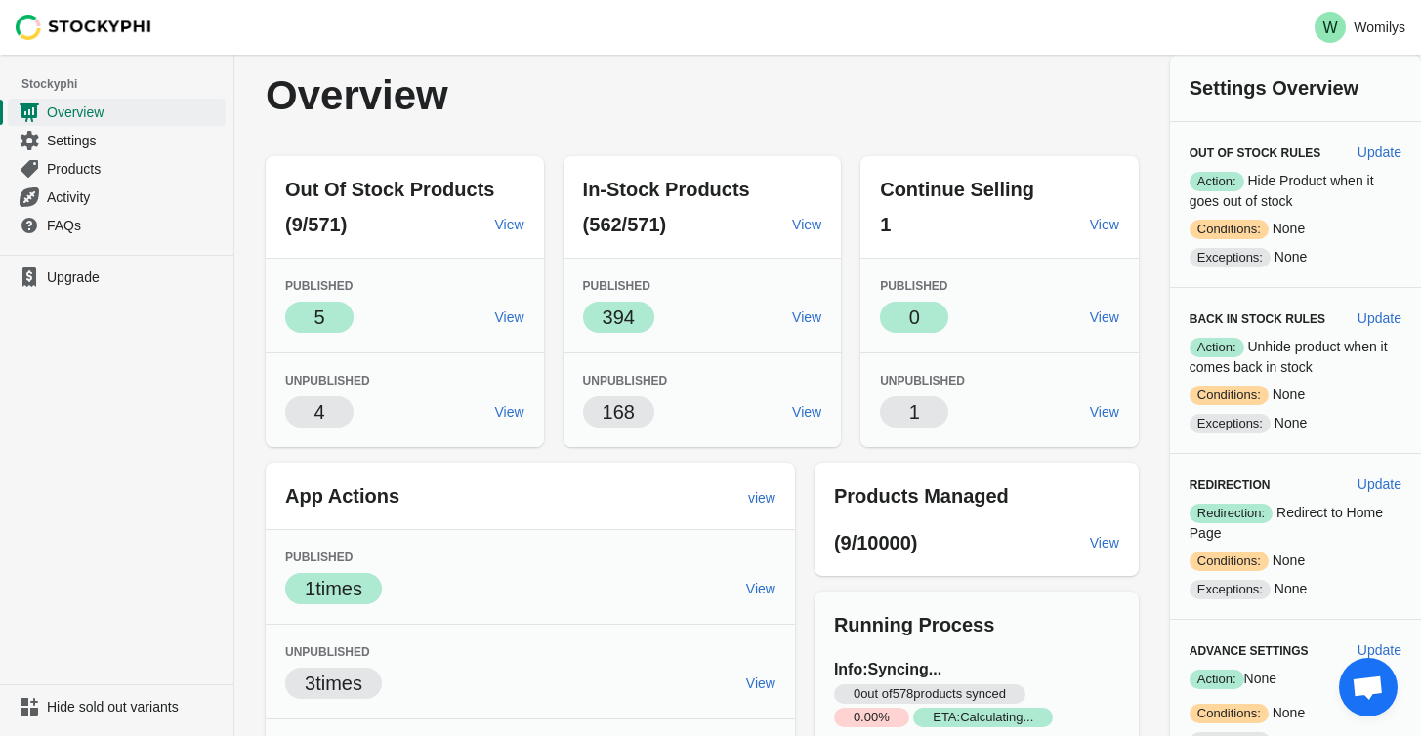
scroll to position [172, 0]
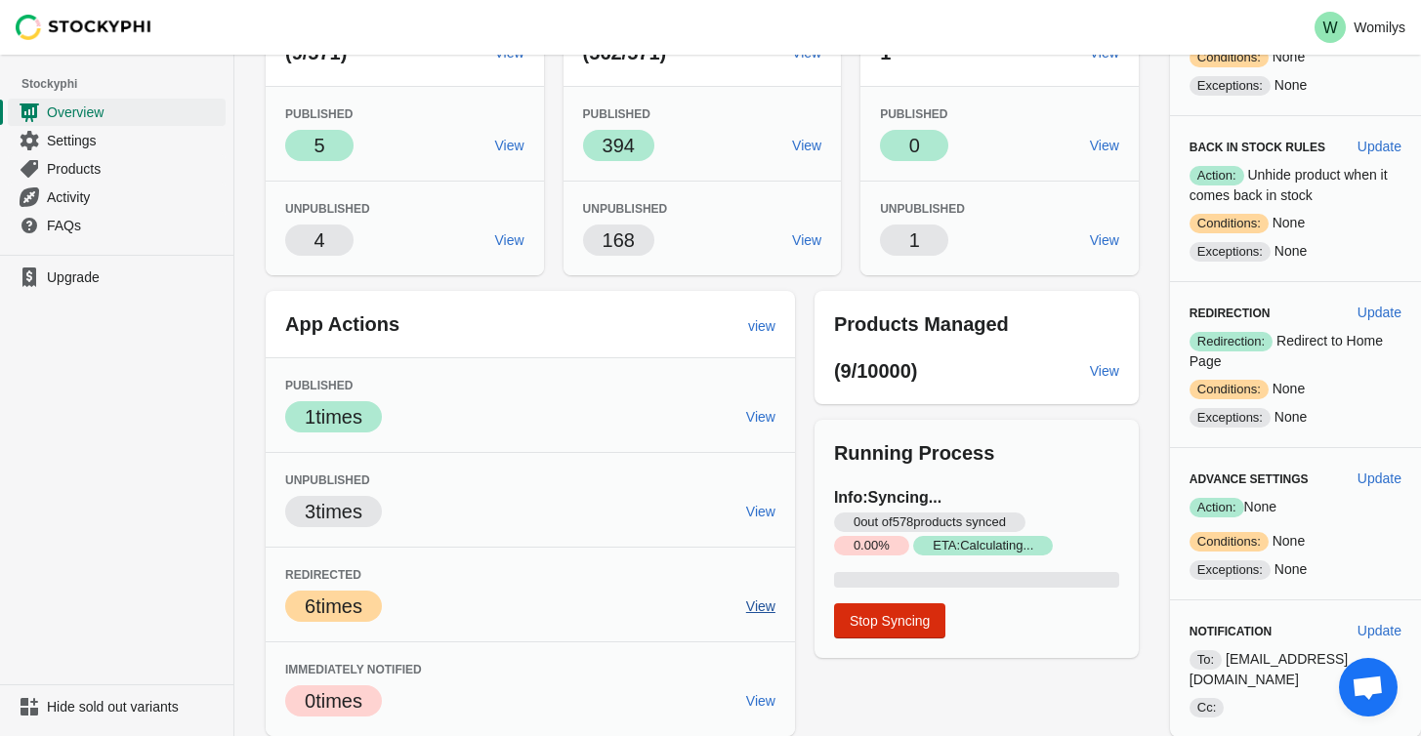
click at [752, 603] on span "View" at bounding box center [760, 607] width 29 height 16
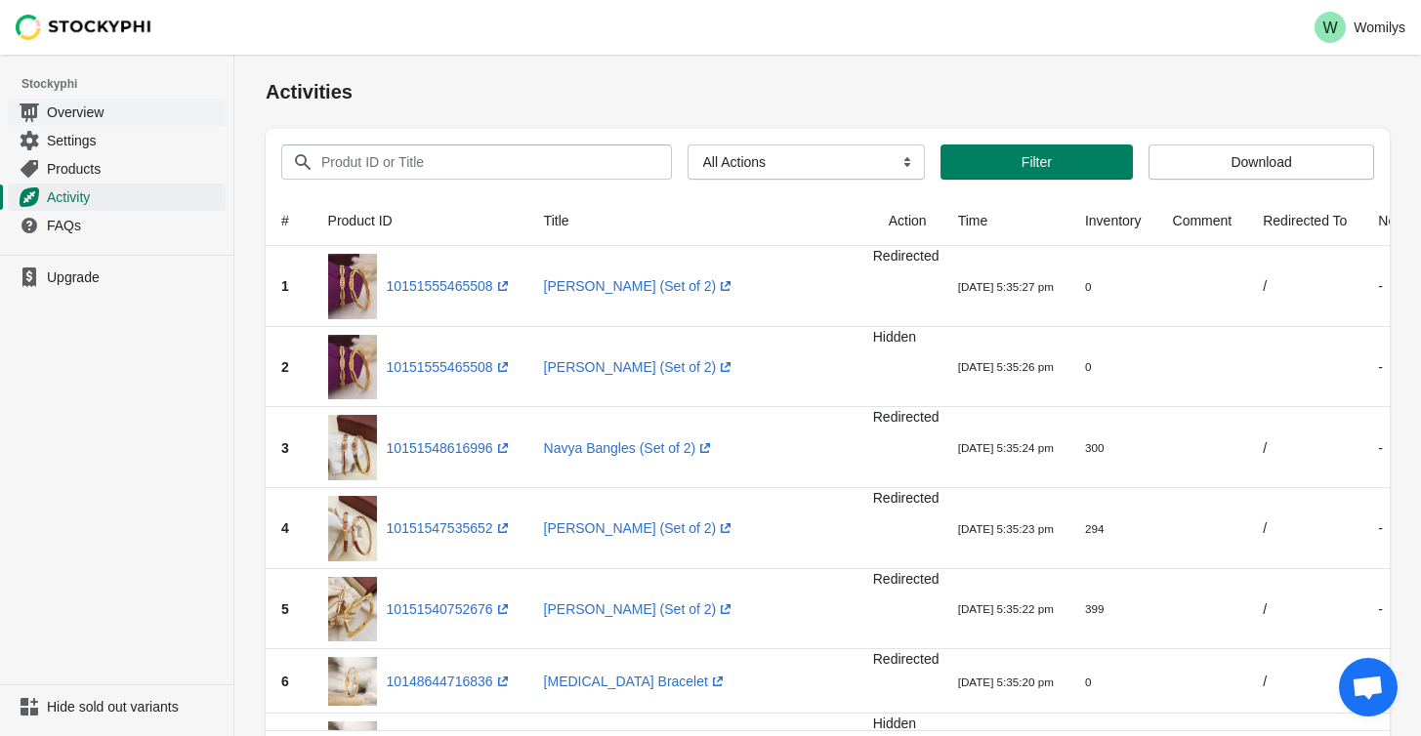
click at [99, 110] on span "Overview" at bounding box center [134, 113] width 175 height 20
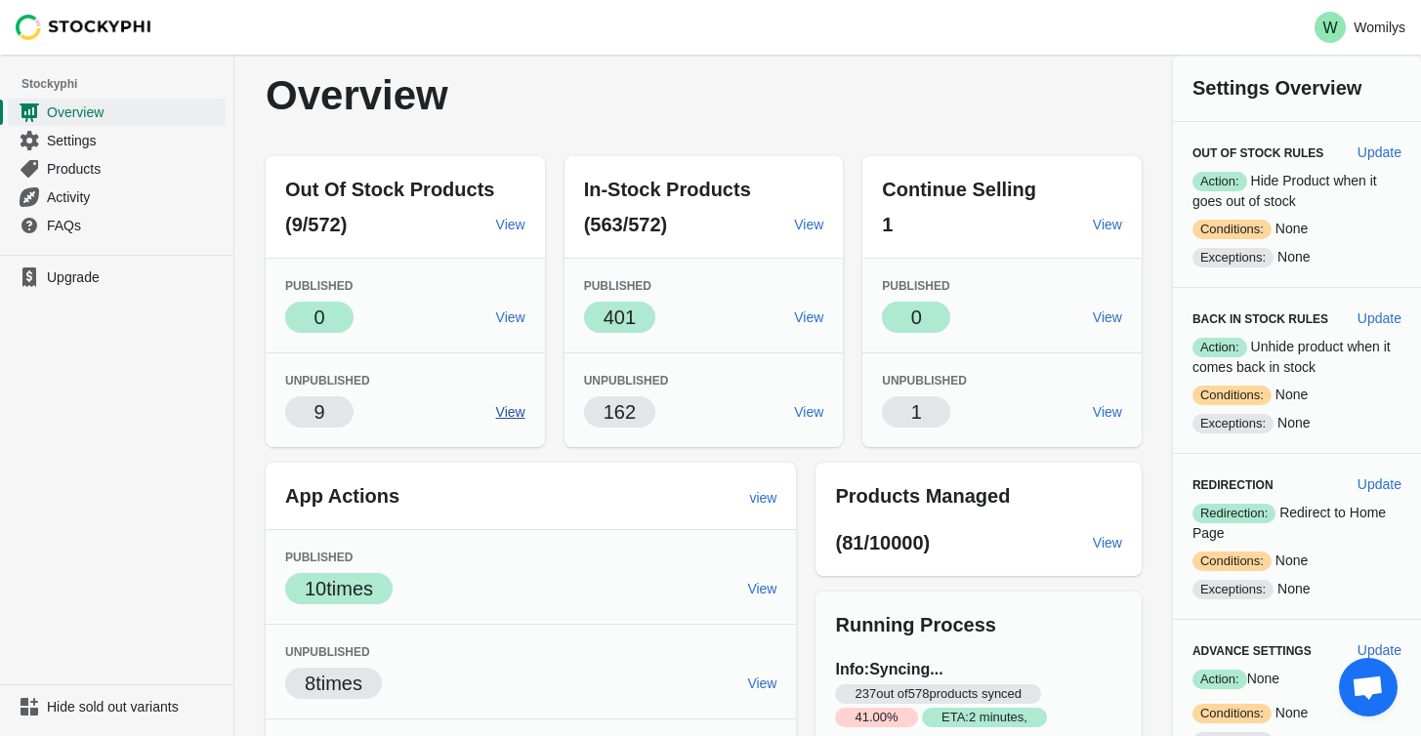
click at [507, 404] on span "View" at bounding box center [510, 412] width 29 height 16
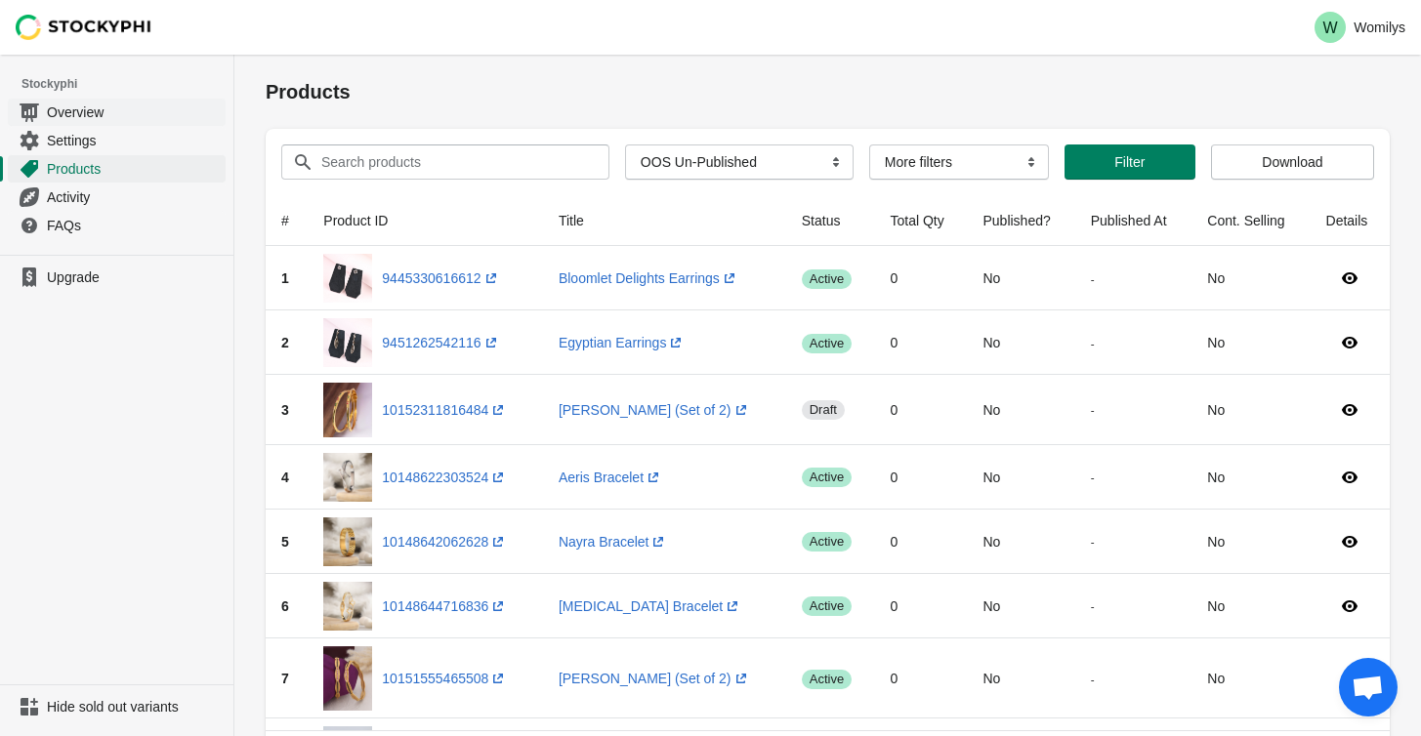
click at [163, 124] on link "Overview" at bounding box center [117, 112] width 218 height 28
